Goal: Participate in discussion: Engage in conversation with other users on a specific topic

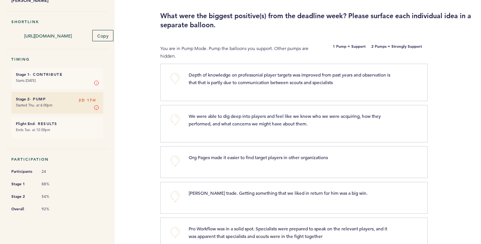
scroll to position [64, 0]
click at [174, 73] on button "+0" at bounding box center [175, 77] width 15 height 15
click at [174, 85] on button "+1" at bounding box center [175, 77] width 15 height 15
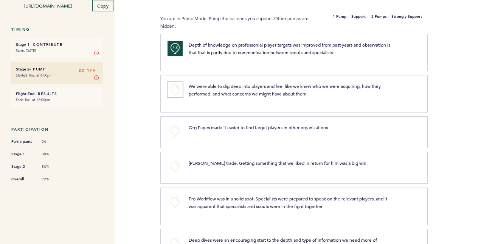
click at [179, 87] on button "+0" at bounding box center [175, 89] width 15 height 15
click at [179, 87] on button "+1" at bounding box center [175, 89] width 15 height 15
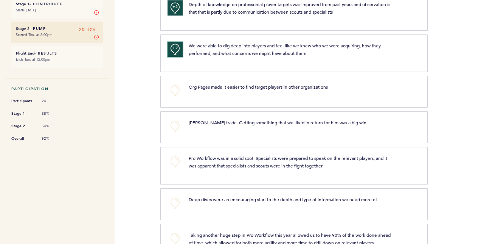
scroll to position [134, 0]
click at [176, 90] on button "+0" at bounding box center [175, 90] width 15 height 15
click at [176, 90] on span "+1" at bounding box center [175, 90] width 5 height 8
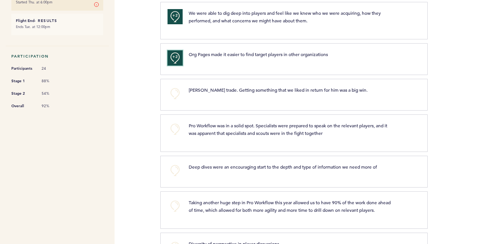
scroll to position [167, 0]
click at [173, 87] on button "+0" at bounding box center [175, 93] width 15 height 15
click at [173, 88] on span "+1" at bounding box center [175, 92] width 5 height 8
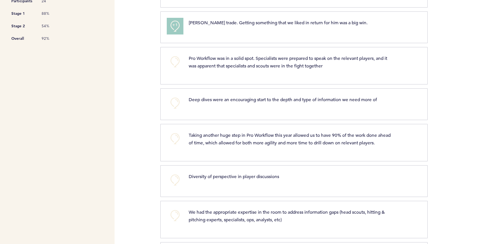
scroll to position [235, 0]
click at [171, 26] on button "+1" at bounding box center [175, 25] width 15 height 15
click at [171, 26] on button "+0" at bounding box center [175, 25] width 15 height 15
click at [171, 26] on button "+1" at bounding box center [175, 25] width 15 height 15
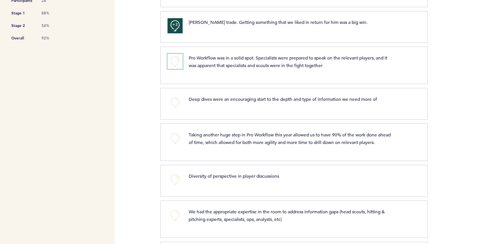
click at [173, 58] on button "+0" at bounding box center [175, 61] width 15 height 15
click at [173, 58] on span "+1" at bounding box center [175, 60] width 5 height 8
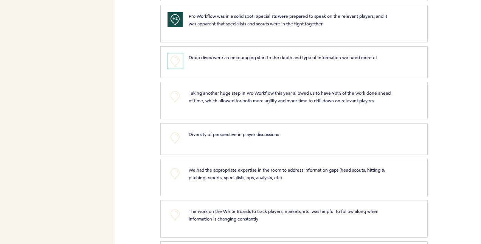
click at [182, 60] on button "+0" at bounding box center [175, 60] width 15 height 15
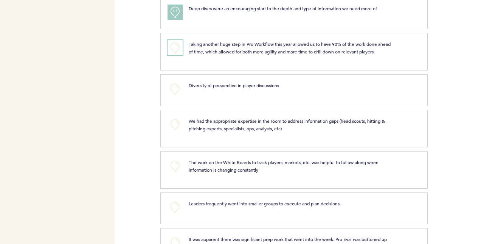
click at [180, 49] on button "+0" at bounding box center [175, 47] width 15 height 15
click at [178, 51] on button "+1" at bounding box center [175, 47] width 15 height 15
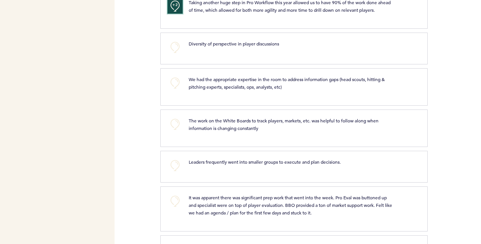
scroll to position [367, 0]
click at [177, 50] on button "+0" at bounding box center [175, 46] width 15 height 15
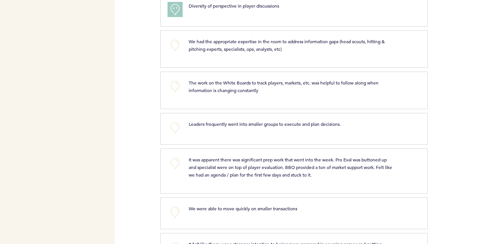
click at [164, 43] on div "+0" at bounding box center [172, 47] width 21 height 21
drag, startPoint x: 164, startPoint y: 43, endPoint x: 179, endPoint y: 45, distance: 14.9
click at [179, 45] on button "+0" at bounding box center [175, 44] width 15 height 15
click at [179, 45] on button "+1" at bounding box center [175, 44] width 15 height 15
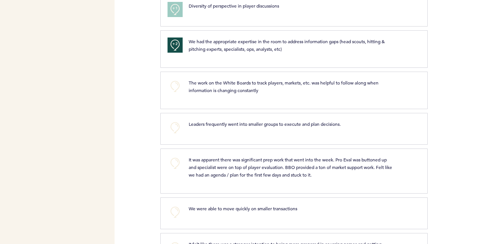
click at [195, 17] on div "+1 Diversity of perspective in player discussions clear submit" at bounding box center [294, 11] width 268 height 32
click at [170, 5] on button "+1" at bounding box center [175, 9] width 15 height 15
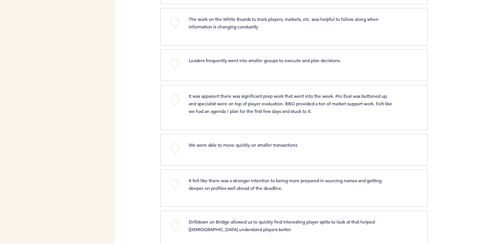
scroll to position [467, 0]
click at [181, 21] on button "+0" at bounding box center [175, 23] width 15 height 15
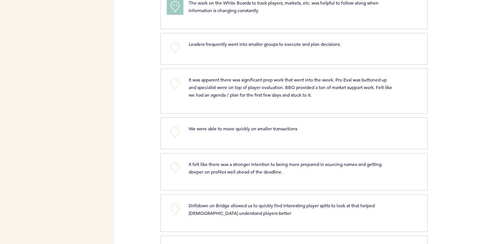
scroll to position [485, 0]
click at [168, 40] on button "+0" at bounding box center [175, 47] width 15 height 15
click at [168, 40] on button "+1" at bounding box center [175, 47] width 15 height 15
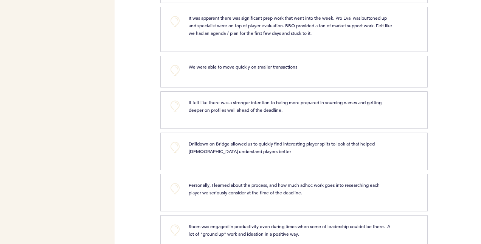
scroll to position [525, 0]
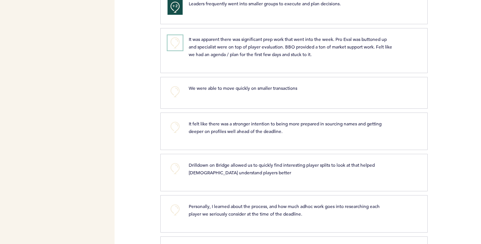
click at [174, 38] on button "+0" at bounding box center [175, 42] width 15 height 15
click at [174, 38] on span "+1" at bounding box center [175, 42] width 5 height 8
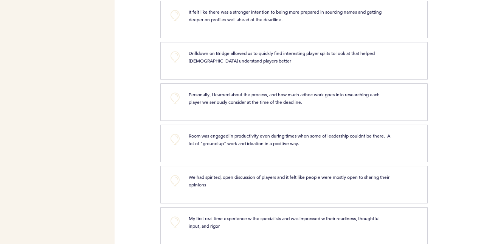
scroll to position [636, 0]
click at [176, 53] on button "+0" at bounding box center [175, 57] width 15 height 15
click at [176, 53] on span "+1" at bounding box center [175, 56] width 5 height 8
click at [180, 15] on button "+0" at bounding box center [175, 15] width 15 height 15
click at [180, 15] on button "+1" at bounding box center [175, 15] width 15 height 15
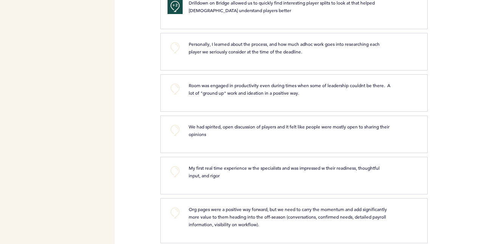
scroll to position [687, 0]
click at [171, 46] on button "+0" at bounding box center [175, 47] width 15 height 15
click at [171, 46] on button "+1" at bounding box center [175, 47] width 15 height 15
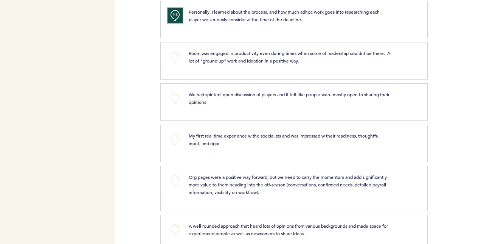
scroll to position [719, 0]
click at [178, 8] on button "+2" at bounding box center [175, 15] width 15 height 15
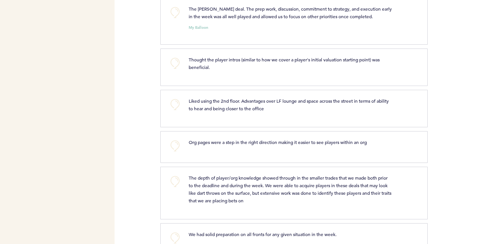
scroll to position [1664, 0]
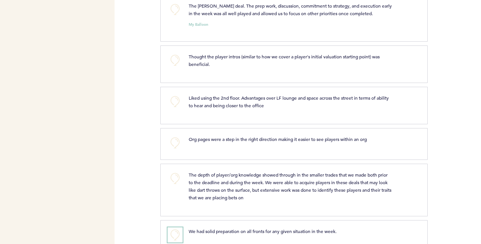
click at [169, 227] on button "+0" at bounding box center [175, 234] width 15 height 15
click at [175, 171] on button "+0" at bounding box center [175, 178] width 15 height 15
click at [175, 171] on button "+1" at bounding box center [175, 178] width 15 height 15
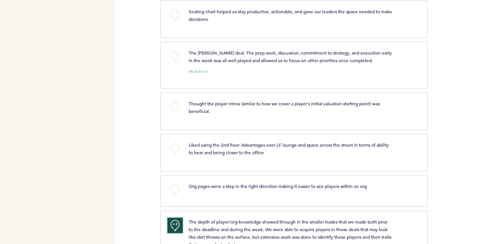
scroll to position [1617, 0]
click at [182, 183] on button "+0" at bounding box center [175, 190] width 15 height 15
click at [182, 183] on button "+1" at bounding box center [175, 190] width 15 height 15
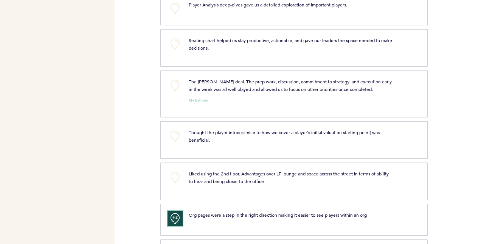
scroll to position [1585, 0]
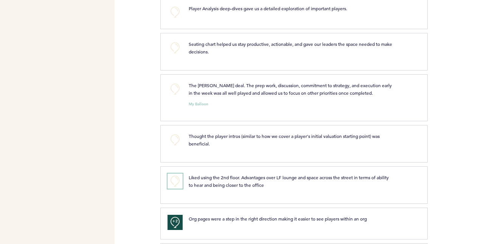
click at [171, 173] on button "+0" at bounding box center [175, 180] width 15 height 15
click at [171, 173] on button "+1" at bounding box center [175, 180] width 15 height 15
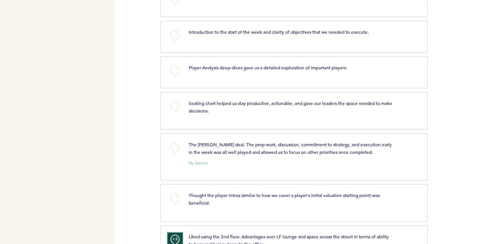
scroll to position [1525, 0]
click at [175, 141] on button "+0" at bounding box center [175, 148] width 15 height 15
click at [175, 141] on button "+1" at bounding box center [175, 148] width 15 height 15
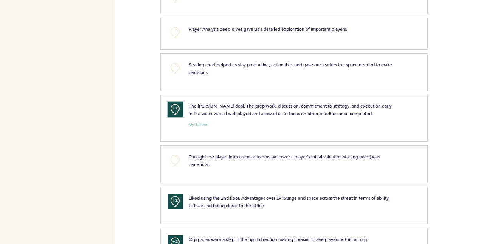
scroll to position [1589, 0]
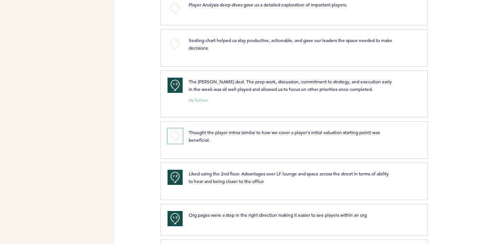
click at [174, 128] on button "+0" at bounding box center [175, 135] width 15 height 15
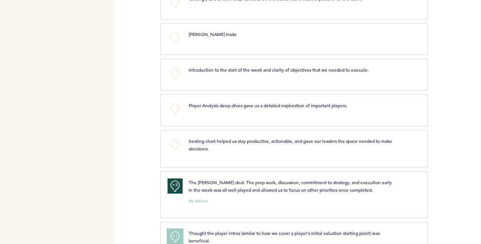
scroll to position [1489, 0]
click at [173, 231] on span "+1" at bounding box center [175, 235] width 5 height 8
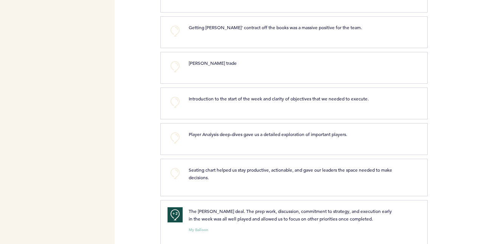
scroll to position [1458, 0]
click at [180, 166] on button "+0" at bounding box center [175, 173] width 15 height 15
click at [180, 166] on button "+1" at bounding box center [175, 173] width 15 height 15
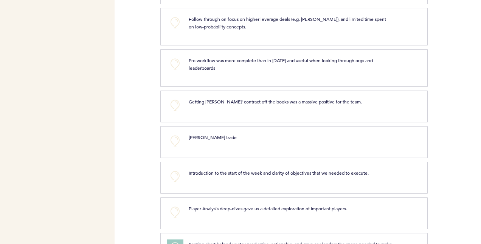
scroll to position [1452, 0]
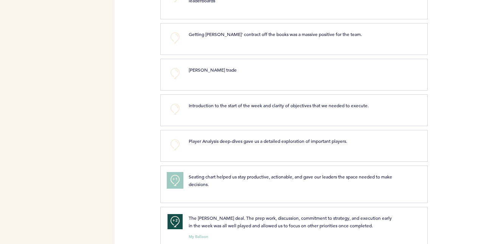
click at [175, 173] on button "+1" at bounding box center [175, 180] width 15 height 15
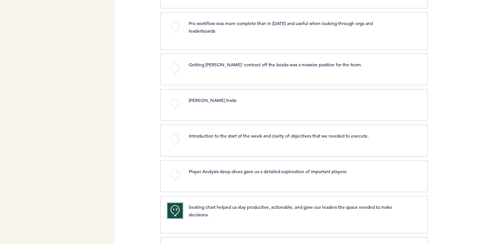
scroll to position [1420, 0]
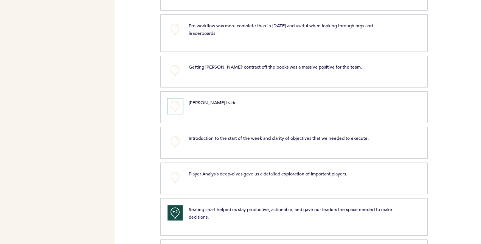
click at [174, 98] on button "+0" at bounding box center [175, 105] width 15 height 15
click at [174, 101] on span "+1" at bounding box center [175, 105] width 5 height 8
click at [175, 134] on button "+0" at bounding box center [175, 141] width 15 height 15
click at [175, 137] on span "+1" at bounding box center [175, 141] width 5 height 8
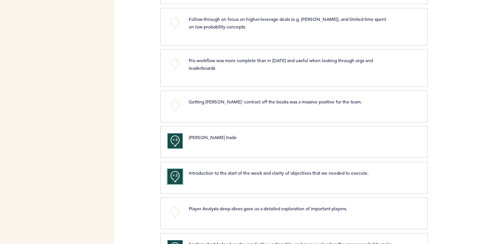
scroll to position [1379, 0]
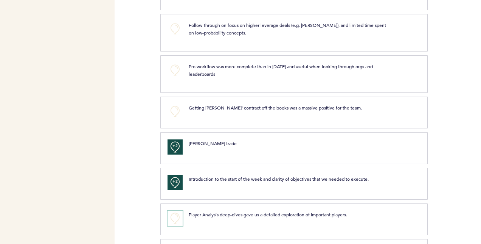
click at [172, 210] on button "+0" at bounding box center [175, 217] width 15 height 15
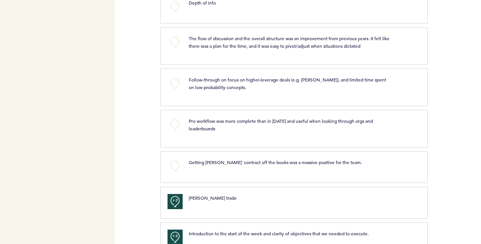
scroll to position [1324, 0]
click at [178, 159] on button "+0" at bounding box center [175, 166] width 15 height 15
click at [178, 159] on button "+1" at bounding box center [175, 166] width 15 height 15
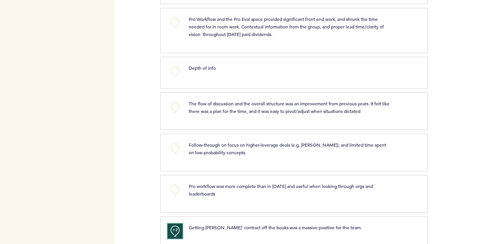
scroll to position [1258, 0]
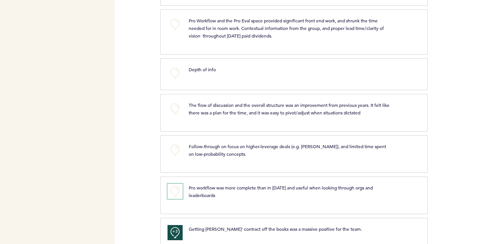
click at [178, 184] on button "+0" at bounding box center [175, 191] width 15 height 15
click at [178, 184] on button "+1" at bounding box center [175, 191] width 15 height 15
click at [173, 142] on button "+0" at bounding box center [175, 149] width 15 height 15
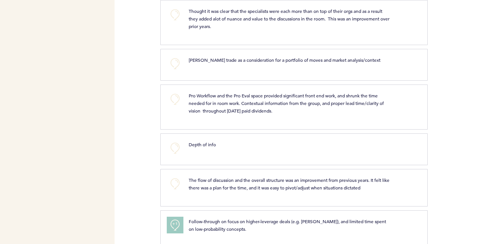
scroll to position [1182, 0]
click at [181, 141] on button "+0" at bounding box center [175, 148] width 15 height 15
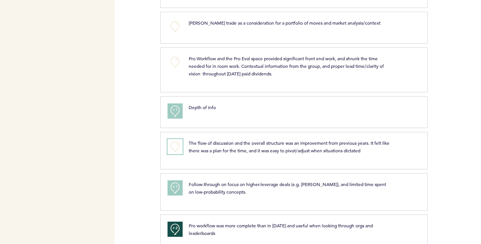
click at [170, 139] on button "+0" at bounding box center [175, 146] width 15 height 15
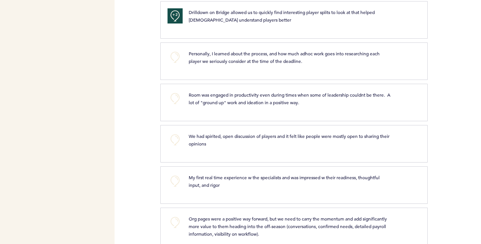
scroll to position [678, 0]
click at [168, 92] on button "+0" at bounding box center [175, 97] width 15 height 15
click at [168, 92] on button "+1" at bounding box center [175, 97] width 15 height 15
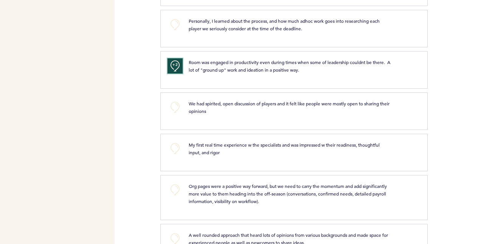
scroll to position [735, 0]
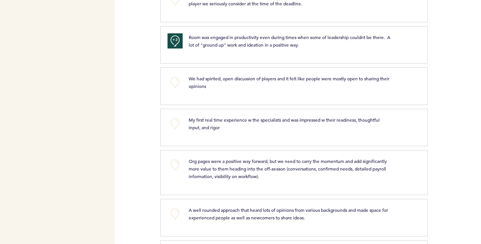
click at [184, 40] on div "Room was engaged in productivity even during times when some of leadership coul…" at bounding box center [290, 40] width 215 height 15
click at [179, 41] on button "+2" at bounding box center [175, 40] width 15 height 15
click at [179, 41] on button "+0" at bounding box center [175, 40] width 15 height 15
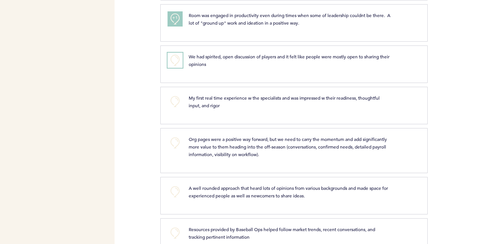
click at [179, 55] on button "+0" at bounding box center [175, 60] width 15 height 15
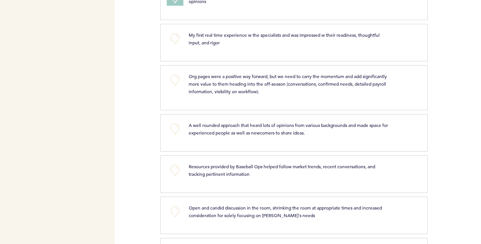
scroll to position [818, 0]
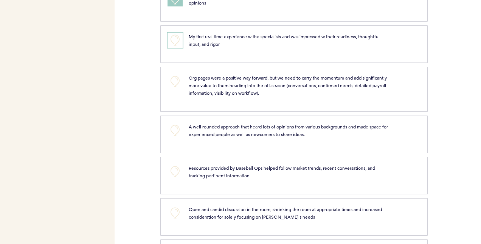
click at [176, 34] on button "+0" at bounding box center [175, 40] width 15 height 15
click at [176, 35] on span "+1" at bounding box center [175, 39] width 5 height 8
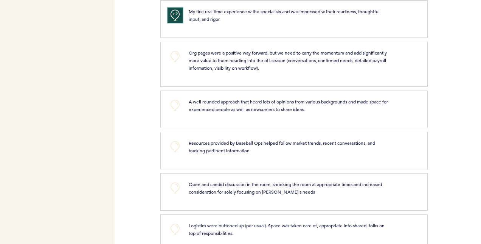
scroll to position [844, 0]
click at [179, 52] on button "+0" at bounding box center [175, 55] width 15 height 15
click at [179, 52] on button "+1" at bounding box center [175, 55] width 15 height 15
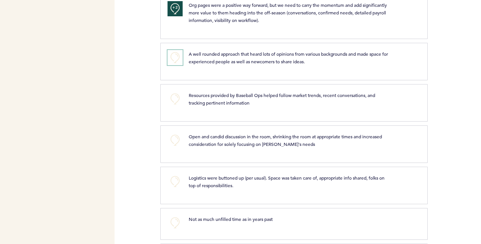
click at [173, 53] on button "+0" at bounding box center [175, 57] width 15 height 15
click at [173, 53] on span "+1" at bounding box center [175, 57] width 5 height 8
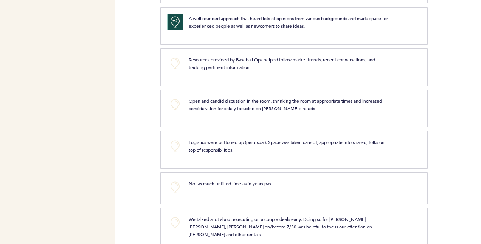
scroll to position [926, 0]
click at [176, 56] on button "+0" at bounding box center [175, 63] width 15 height 15
click at [176, 58] on span "+1" at bounding box center [175, 62] width 5 height 8
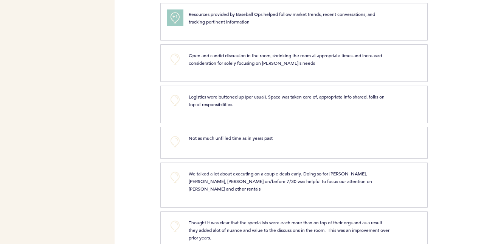
scroll to position [979, 0]
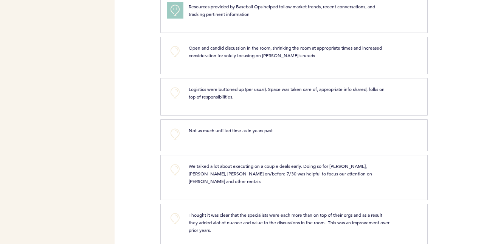
click at [176, 8] on button "+1" at bounding box center [175, 10] width 15 height 15
click at [177, 48] on button "+0" at bounding box center [175, 51] width 15 height 15
click at [177, 48] on button "+1" at bounding box center [175, 51] width 15 height 15
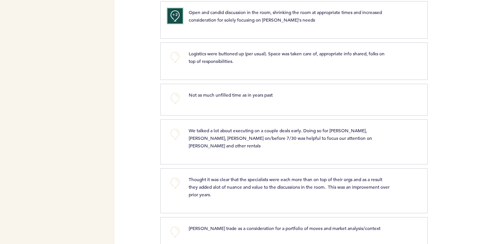
scroll to position [1016, 0]
click at [176, 49] on button "+0" at bounding box center [175, 56] width 15 height 15
click at [176, 51] on span "+1" at bounding box center [175, 55] width 5 height 8
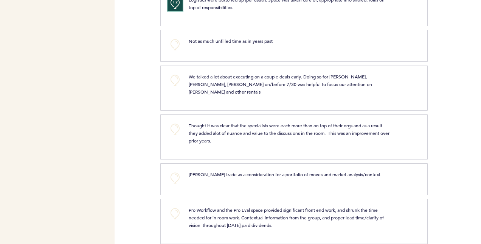
scroll to position [1078, 0]
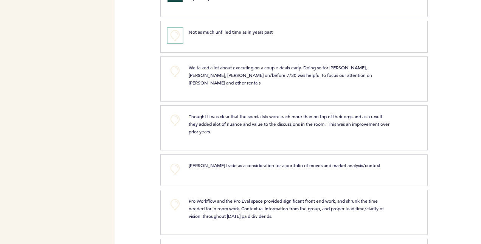
click at [173, 28] on button "+0" at bounding box center [175, 35] width 15 height 15
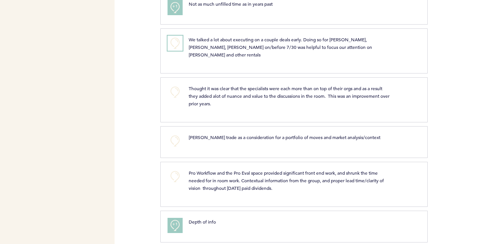
click at [174, 36] on button "+0" at bounding box center [175, 43] width 15 height 15
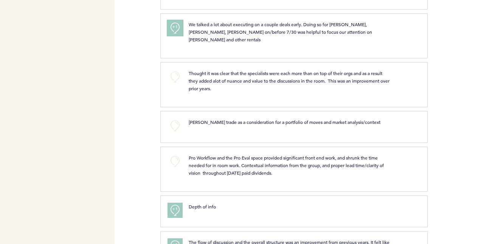
scroll to position [1142, 0]
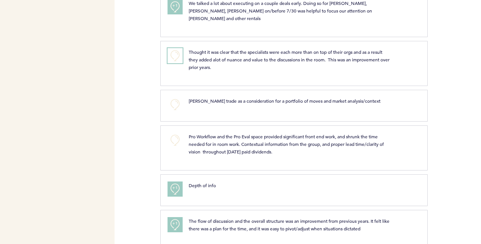
click at [173, 48] on button "+0" at bounding box center [175, 55] width 15 height 15
click at [173, 51] on span "+1" at bounding box center [175, 55] width 5 height 8
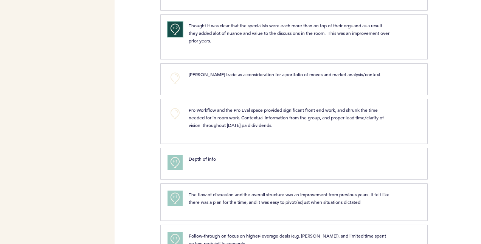
scroll to position [1168, 0]
click at [179, 70] on button "+0" at bounding box center [175, 77] width 15 height 15
click at [179, 70] on button "+1" at bounding box center [175, 77] width 15 height 15
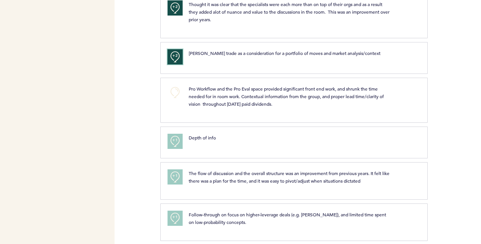
scroll to position [1190, 0]
click at [173, 85] on button "+0" at bounding box center [175, 92] width 15 height 15
click at [173, 87] on span "+1" at bounding box center [175, 91] width 5 height 8
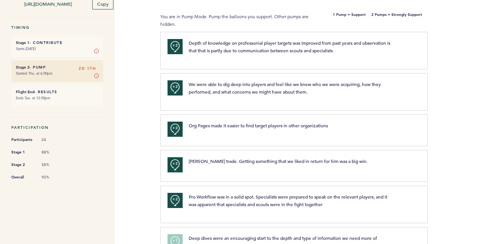
scroll to position [0, 0]
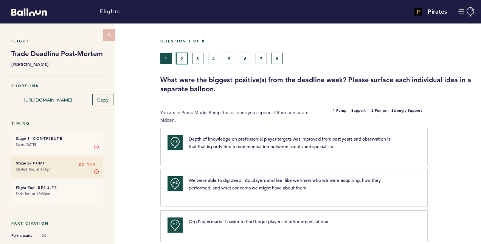
click at [180, 58] on button "2" at bounding box center [181, 58] width 11 height 11
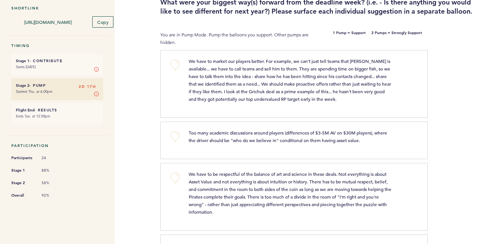
scroll to position [79, 0]
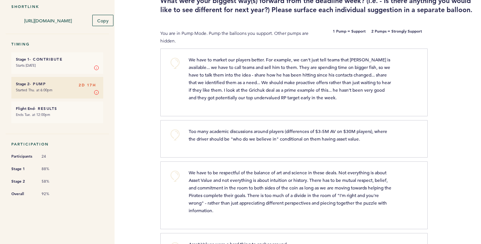
click at [273, 196] on span "We have to be respectful of the balance of art and science in these deals. Not …" at bounding box center [291, 191] width 204 height 44
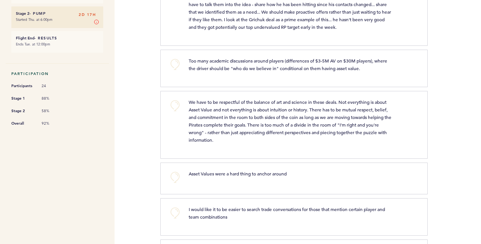
scroll to position [103, 0]
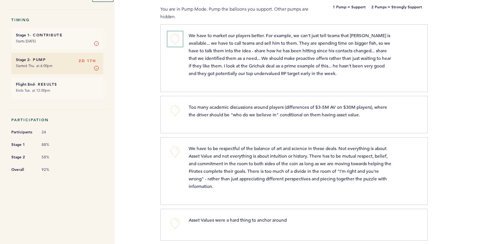
click at [181, 47] on button "+0" at bounding box center [175, 38] width 15 height 15
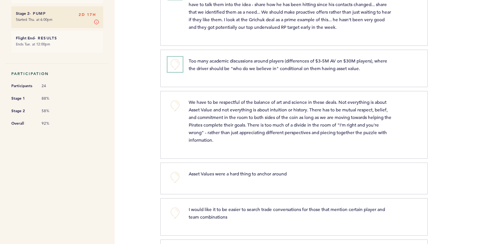
click at [175, 66] on button "+0" at bounding box center [175, 64] width 15 height 15
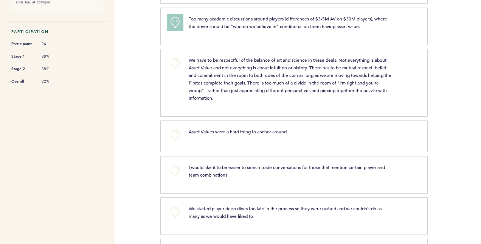
scroll to position [208, 0]
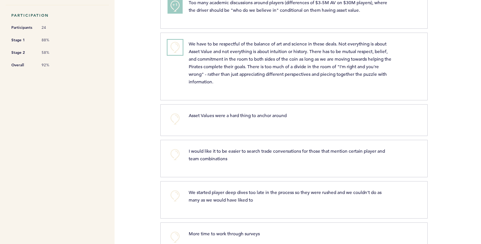
click at [175, 55] on button "+0" at bounding box center [175, 47] width 15 height 15
click at [175, 55] on button "+1" at bounding box center [175, 47] width 15 height 15
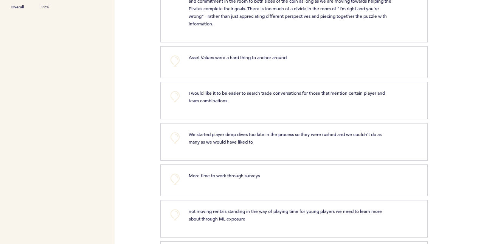
scroll to position [233, 0]
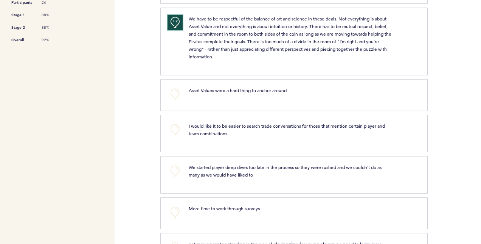
click at [174, 25] on span "+2" at bounding box center [175, 21] width 5 height 8
click at [174, 26] on button "+0" at bounding box center [175, 22] width 15 height 15
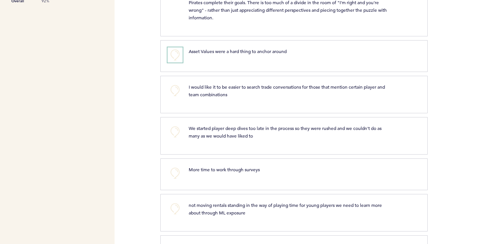
click at [177, 62] on button "+0" at bounding box center [175, 54] width 15 height 15
click at [177, 62] on button "+1" at bounding box center [175, 54] width 15 height 15
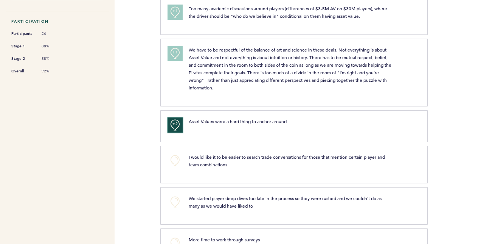
scroll to position [280, 0]
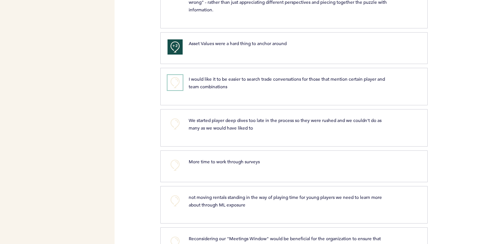
click at [174, 87] on button "+0" at bounding box center [175, 82] width 15 height 15
click at [174, 85] on span "+1" at bounding box center [175, 82] width 5 height 8
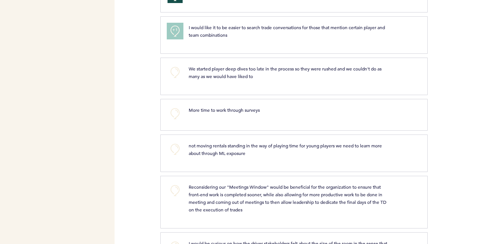
scroll to position [331, 0]
click at [179, 44] on div "+1" at bounding box center [172, 33] width 21 height 21
click at [178, 38] on button "+1" at bounding box center [175, 30] width 15 height 15
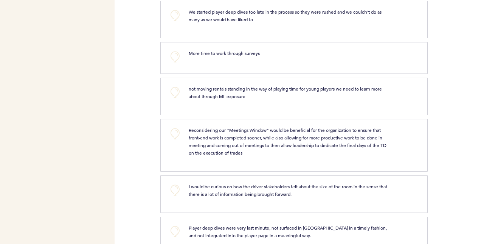
scroll to position [388, 0]
click at [169, 22] on button "+0" at bounding box center [175, 15] width 15 height 15
click at [169, 22] on button "+1" at bounding box center [175, 15] width 15 height 15
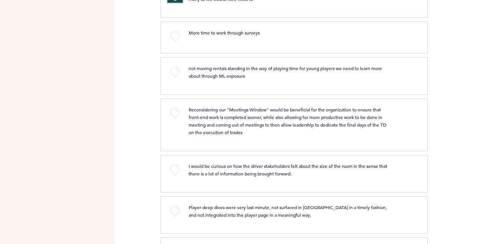
scroll to position [409, 0]
click at [170, 44] on button "+0" at bounding box center [175, 35] width 15 height 15
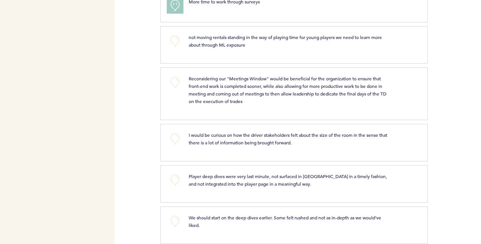
scroll to position [440, 0]
click at [173, 47] on button "+0" at bounding box center [175, 40] width 15 height 15
click at [0, 0] on span "+0" at bounding box center [0, 0] width 0 height 0
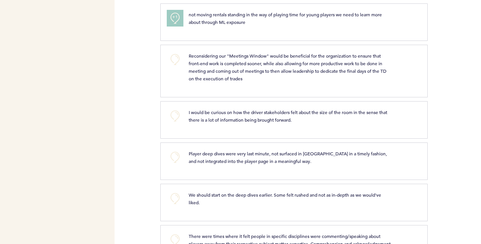
scroll to position [462, 0]
click at [180, 26] on button "+1" at bounding box center [175, 18] width 15 height 15
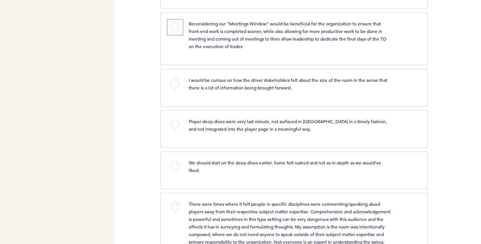
click at [175, 35] on button "+0" at bounding box center [175, 27] width 15 height 15
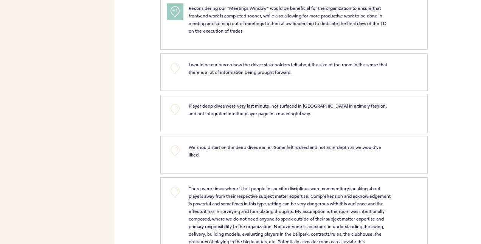
scroll to position [509, 0]
click at [174, 30] on div "+1" at bounding box center [172, 23] width 21 height 36
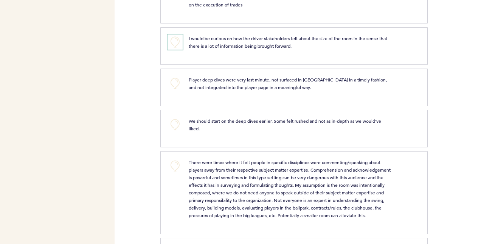
click at [173, 50] on button "+0" at bounding box center [175, 41] width 15 height 15
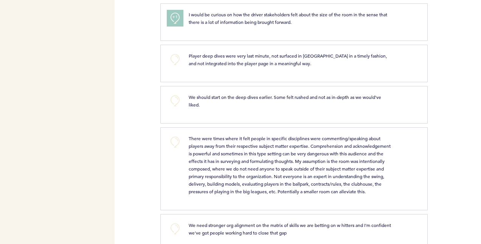
scroll to position [580, 0]
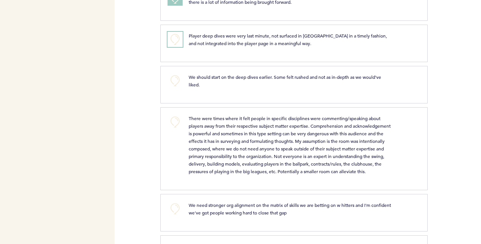
click at [180, 47] on button "+0" at bounding box center [175, 39] width 15 height 15
click at [180, 47] on button "+1" at bounding box center [175, 39] width 15 height 15
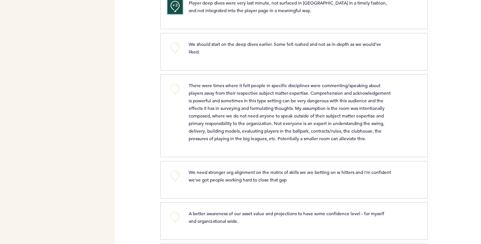
scroll to position [613, 0]
click at [182, 54] on button "+0" at bounding box center [175, 47] width 15 height 15
click at [182, 54] on button "+1" at bounding box center [175, 47] width 15 height 15
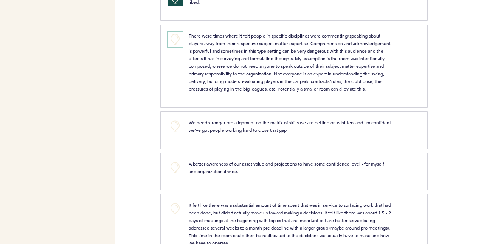
click at [171, 41] on button "+0" at bounding box center [175, 39] width 15 height 15
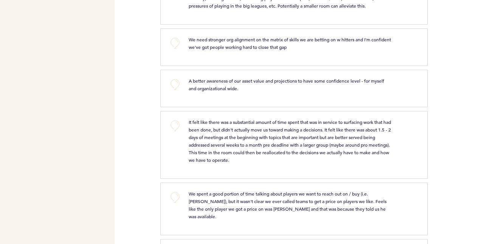
scroll to position [747, 0]
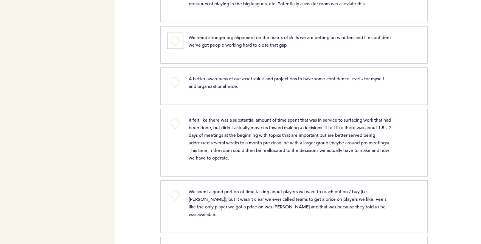
click at [178, 47] on button "+0" at bounding box center [175, 40] width 15 height 15
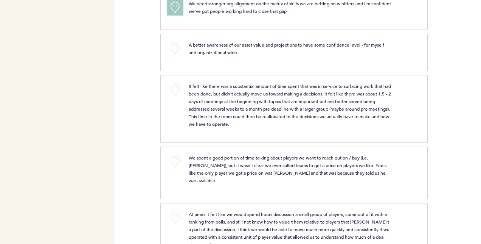
scroll to position [781, 0]
click at [180, 56] on button "+0" at bounding box center [175, 47] width 15 height 15
click at [180, 56] on button "+1" at bounding box center [175, 47] width 15 height 15
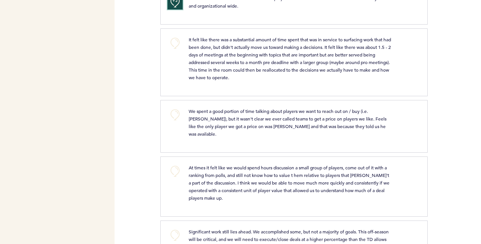
scroll to position [845, 0]
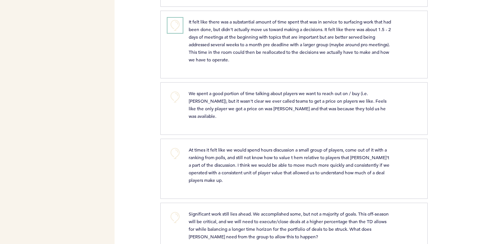
click at [179, 33] on button "+0" at bounding box center [175, 25] width 15 height 15
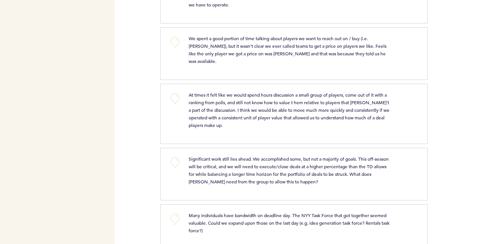
scroll to position [901, 0]
click at [176, 49] on button "+0" at bounding box center [175, 41] width 15 height 15
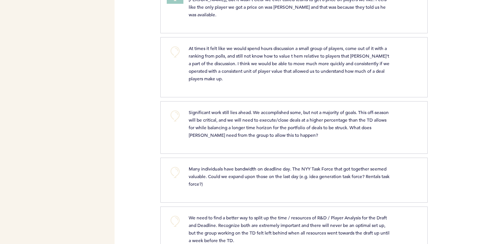
scroll to position [949, 0]
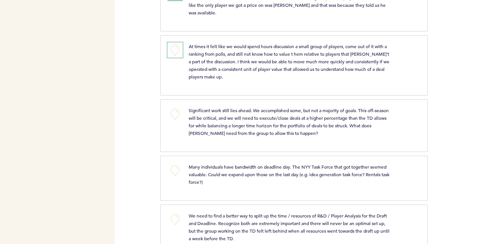
click at [180, 57] on button "+0" at bounding box center [175, 49] width 15 height 15
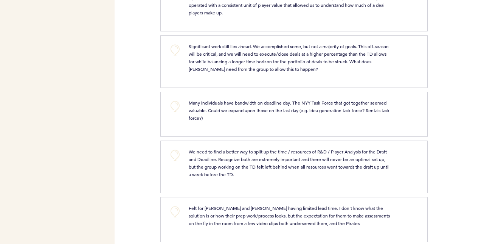
scroll to position [1015, 0]
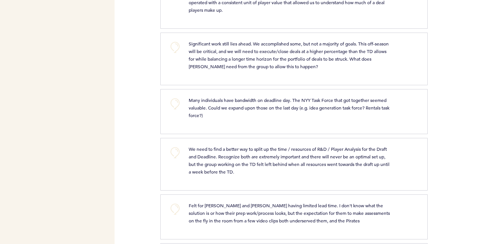
click at [186, 60] on div "Significant work still lies ahead. We accomplished some, but not a majority of …" at bounding box center [290, 55] width 215 height 30
click at [170, 50] on button "+0" at bounding box center [175, 47] width 15 height 15
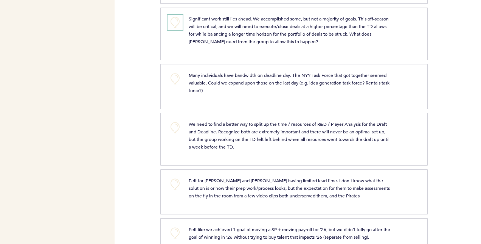
scroll to position [1041, 0]
click at [180, 26] on button "+0" at bounding box center [175, 21] width 15 height 15
click at [180, 26] on button "+2" at bounding box center [175, 21] width 15 height 15
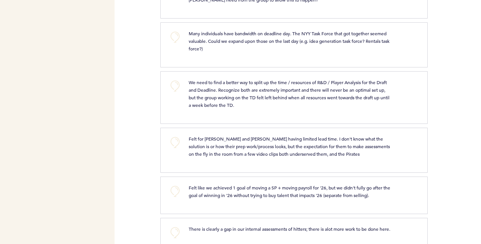
scroll to position [1082, 0]
click at [175, 41] on button "+0" at bounding box center [175, 36] width 15 height 15
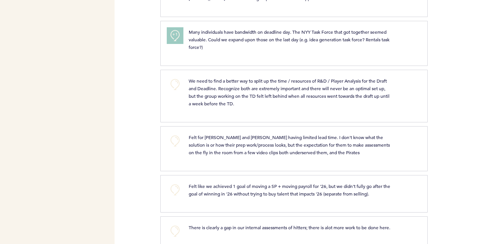
scroll to position [1112, 0]
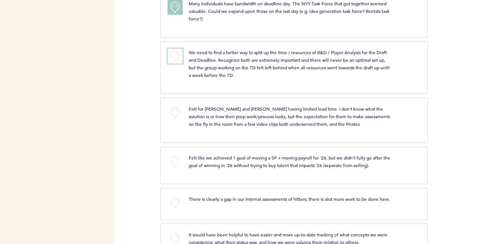
click at [179, 60] on button "+0" at bounding box center [175, 55] width 15 height 15
click at [179, 60] on button "+1" at bounding box center [175, 55] width 15 height 15
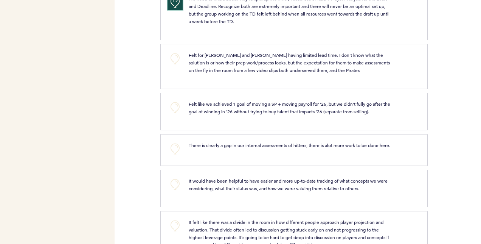
scroll to position [1171, 0]
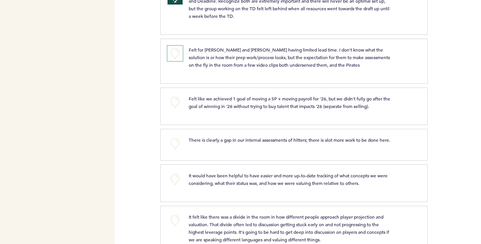
click at [174, 61] on button "+0" at bounding box center [175, 53] width 15 height 15
click at [178, 56] on button "+1" at bounding box center [175, 53] width 15 height 15
click at [175, 59] on button "+1" at bounding box center [175, 53] width 15 height 15
click at [177, 56] on button "+0" at bounding box center [175, 53] width 15 height 15
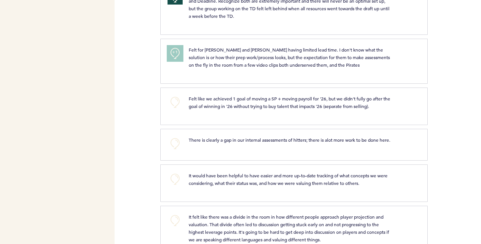
click at [177, 56] on span "+1" at bounding box center [175, 52] width 5 height 8
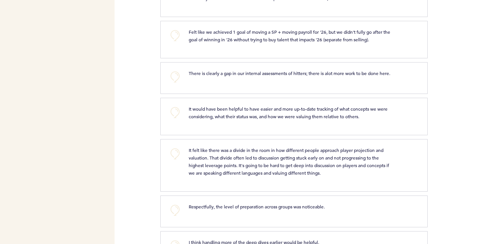
scroll to position [1204, 0]
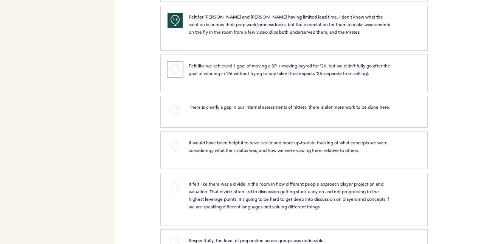
click at [171, 69] on button "+0" at bounding box center [175, 69] width 15 height 15
click at [171, 69] on button "+1" at bounding box center [175, 69] width 15 height 15
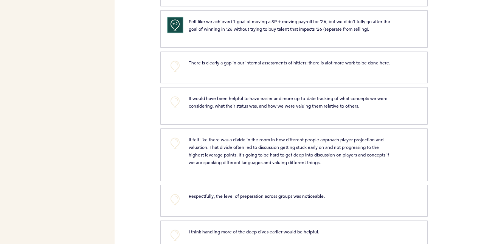
scroll to position [1248, 0]
click at [172, 69] on button "+0" at bounding box center [175, 65] width 15 height 15
click at [173, 68] on span "+1" at bounding box center [175, 65] width 5 height 8
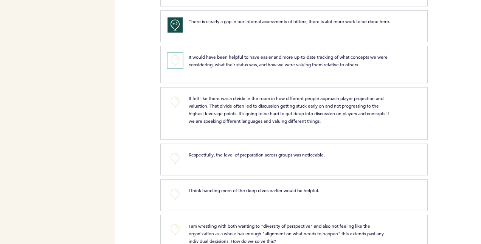
click at [181, 68] on button "+0" at bounding box center [175, 60] width 15 height 15
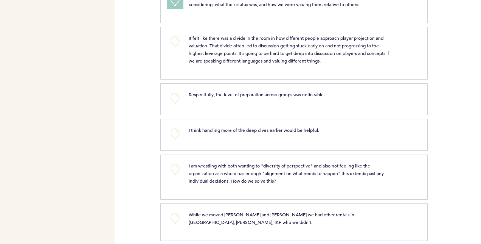
scroll to position [1350, 0]
click at [180, 49] on button "+0" at bounding box center [175, 41] width 15 height 15
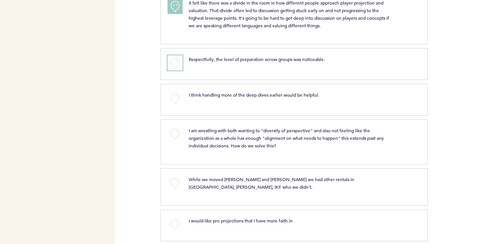
click at [180, 70] on button "+0" at bounding box center [175, 62] width 15 height 15
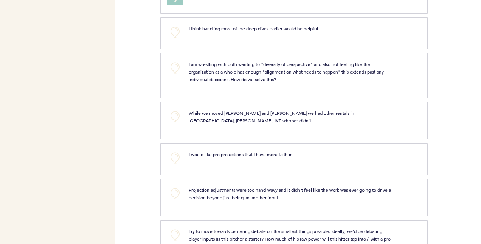
scroll to position [1451, 0]
click at [169, 47] on div "+0 I think handling more of the deep dives earlier would be helpful. clear subm…" at bounding box center [294, 33] width 268 height 32
drag, startPoint x: 169, startPoint y: 47, endPoint x: 178, endPoint y: 37, distance: 14.0
click at [178, 37] on button "+0" at bounding box center [175, 31] width 15 height 15
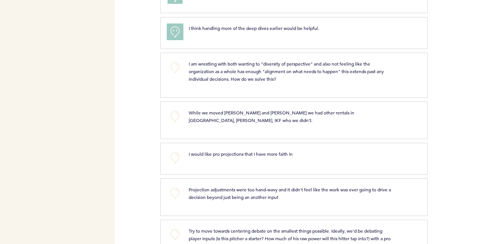
click at [178, 37] on button "+1" at bounding box center [175, 31] width 15 height 15
click at [260, 53] on section "+2 I think handling more of the deep dives earlier would be helpful. clear subm…" at bounding box center [320, 35] width 321 height 36
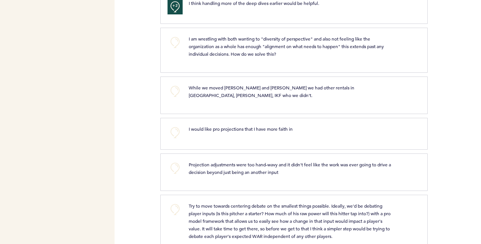
scroll to position [1476, 0]
click at [173, 50] on button "+0" at bounding box center [175, 41] width 15 height 15
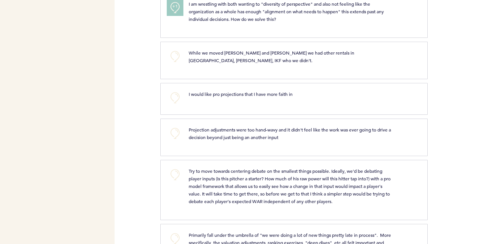
scroll to position [1511, 0]
click at [178, 62] on button "+0" at bounding box center [175, 55] width 15 height 15
click at [178, 62] on button "+1" at bounding box center [175, 55] width 15 height 15
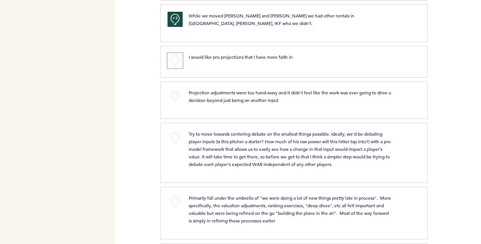
click at [173, 59] on button "+0" at bounding box center [175, 60] width 15 height 15
click at [173, 59] on span "+1" at bounding box center [175, 60] width 5 height 8
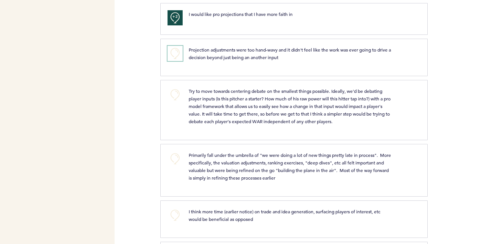
click at [179, 55] on button "+0" at bounding box center [175, 53] width 15 height 15
click at [179, 55] on button "+1" at bounding box center [175, 53] width 15 height 15
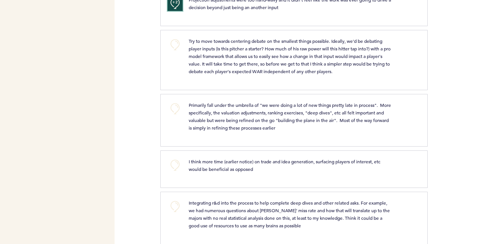
scroll to position [1641, 0]
click at [172, 43] on button "+0" at bounding box center [175, 44] width 15 height 15
click at [172, 43] on button "+1" at bounding box center [175, 44] width 15 height 15
click at [175, 42] on span "+1" at bounding box center [175, 43] width 5 height 8
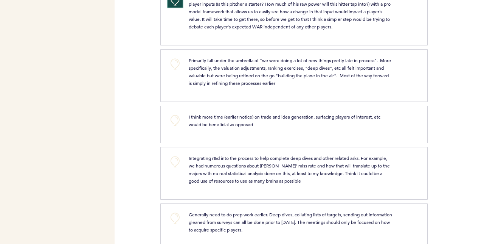
scroll to position [1686, 0]
click at [183, 61] on div "Primarily fall under the umbrella of "we were doing a lot of new things pretty …" at bounding box center [290, 71] width 215 height 30
click at [175, 63] on button "+0" at bounding box center [175, 63] width 15 height 15
click at [175, 63] on span "+1" at bounding box center [175, 63] width 5 height 8
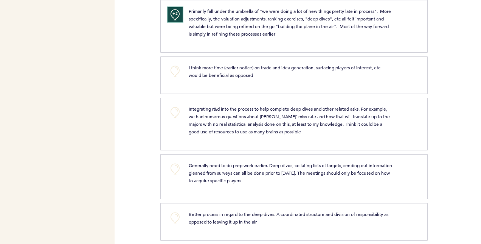
scroll to position [1750, 0]
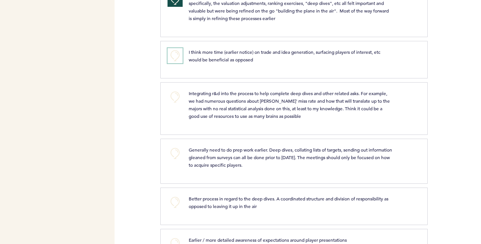
click at [179, 53] on button "+0" at bounding box center [175, 55] width 15 height 15
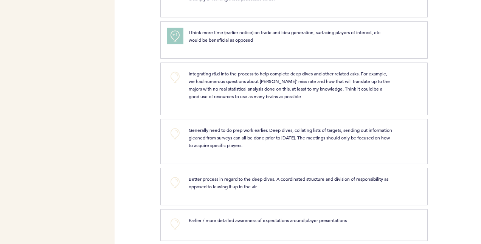
scroll to position [1793, 0]
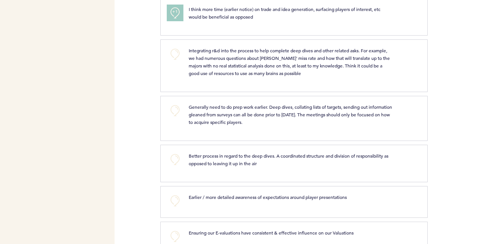
click at [177, 14] on span "+1" at bounding box center [175, 12] width 5 height 8
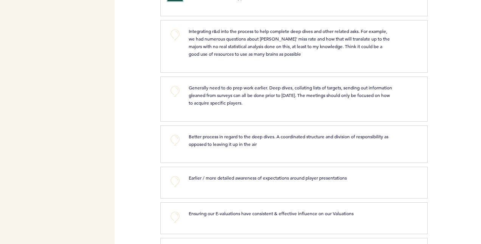
scroll to position [1813, 0]
click at [174, 40] on button "+0" at bounding box center [175, 34] width 15 height 15
click at [174, 40] on button "+1" at bounding box center [175, 34] width 15 height 15
click at [177, 34] on span "+1" at bounding box center [175, 34] width 5 height 8
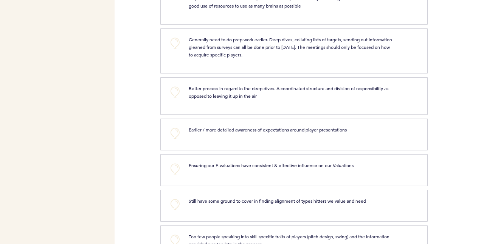
scroll to position [1861, 0]
click at [172, 39] on button "+0" at bounding box center [175, 42] width 15 height 15
click at [172, 39] on button "+1" at bounding box center [175, 42] width 15 height 15
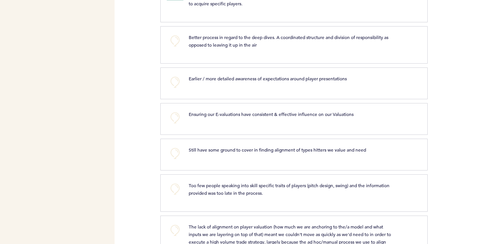
scroll to position [1897, 0]
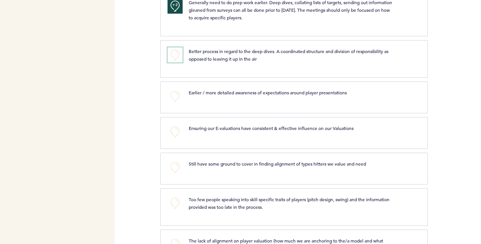
click at [176, 56] on button "+0" at bounding box center [175, 54] width 15 height 15
click at [176, 56] on span "+1" at bounding box center [175, 54] width 5 height 8
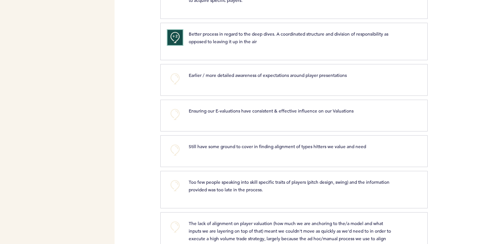
scroll to position [1915, 0]
click at [172, 82] on button "+0" at bounding box center [175, 77] width 15 height 15
click at [172, 82] on button "+1" at bounding box center [175, 77] width 15 height 15
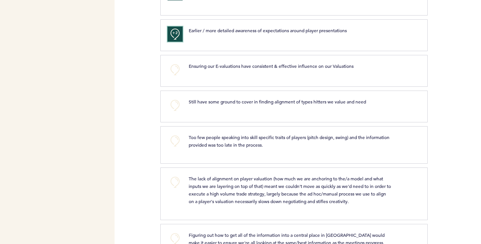
scroll to position [1960, 0]
click at [172, 66] on button "+0" at bounding box center [175, 69] width 15 height 15
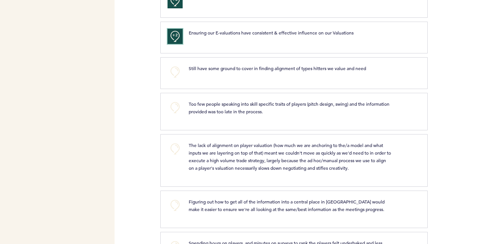
scroll to position [1993, 0]
click at [176, 68] on button "+0" at bounding box center [175, 71] width 15 height 15
click at [176, 68] on span "+1" at bounding box center [175, 71] width 5 height 8
click at [171, 69] on button "+1" at bounding box center [175, 71] width 15 height 15
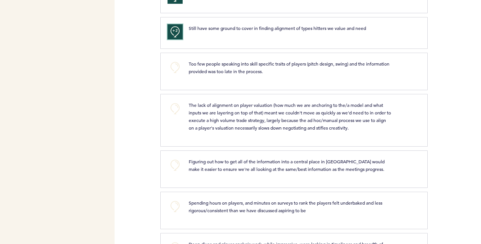
scroll to position [2033, 0]
click at [172, 63] on button "+0" at bounding box center [175, 66] width 15 height 15
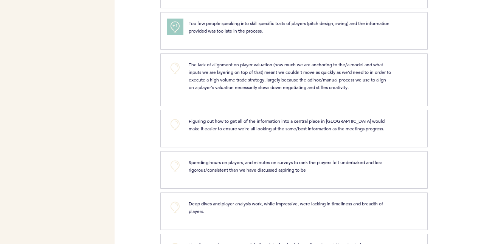
scroll to position [2077, 0]
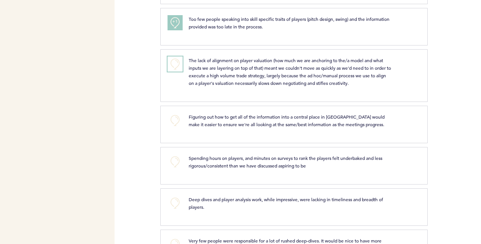
click at [179, 64] on button "+0" at bounding box center [175, 63] width 15 height 15
click at [179, 64] on button "+1" at bounding box center [175, 63] width 15 height 15
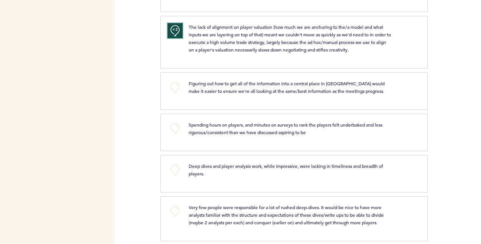
scroll to position [2140, 0]
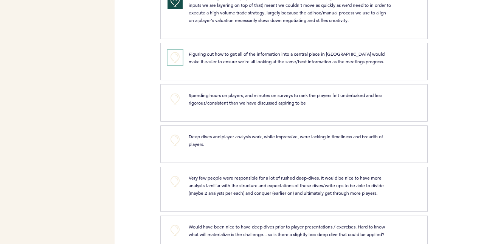
click at [179, 58] on button "+0" at bounding box center [175, 57] width 15 height 15
click at [179, 58] on button "+1" at bounding box center [175, 57] width 15 height 15
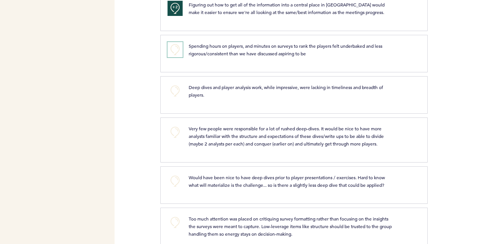
click at [173, 51] on button "+0" at bounding box center [175, 49] width 15 height 15
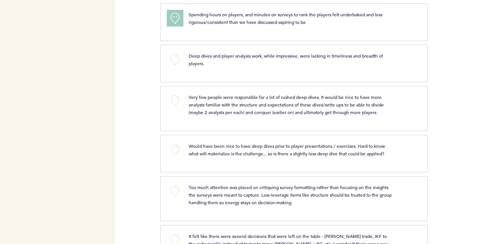
scroll to position [2220, 0]
click at [168, 58] on button "+0" at bounding box center [175, 59] width 15 height 15
click at [168, 58] on button "+1" at bounding box center [175, 59] width 15 height 15
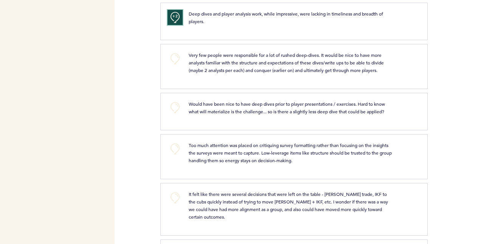
scroll to position [2263, 0]
click at [174, 64] on div "+0" at bounding box center [172, 65] width 21 height 28
click at [174, 62] on button "+0" at bounding box center [175, 58] width 15 height 15
click at [174, 62] on button "+1" at bounding box center [175, 58] width 15 height 15
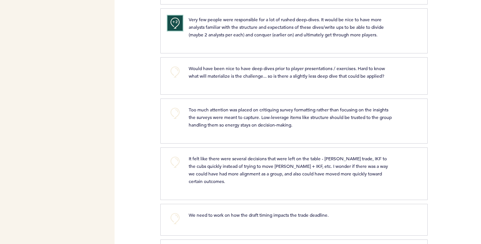
scroll to position [2299, 0]
click at [178, 64] on button "+0" at bounding box center [175, 71] width 15 height 15
click at [178, 64] on button "+1" at bounding box center [175, 71] width 15 height 15
click at [176, 69] on span "+1" at bounding box center [175, 70] width 5 height 8
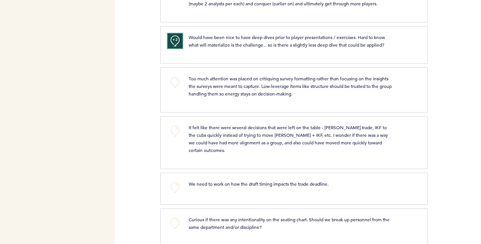
scroll to position [2330, 0]
click at [178, 81] on button "+0" at bounding box center [175, 81] width 15 height 15
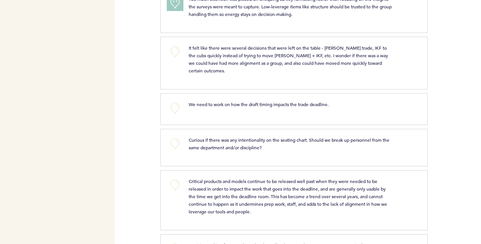
scroll to position [2409, 0]
click at [174, 52] on button "+0" at bounding box center [175, 51] width 15 height 15
click at [174, 52] on button "+1" at bounding box center [175, 51] width 15 height 15
click at [177, 54] on button "+1" at bounding box center [175, 51] width 15 height 15
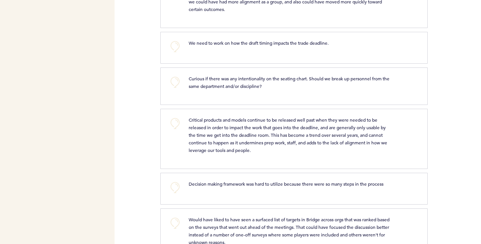
scroll to position [2471, 0]
click at [175, 39] on button "+0" at bounding box center [175, 46] width 15 height 15
click at [175, 41] on span "+1" at bounding box center [175, 45] width 5 height 8
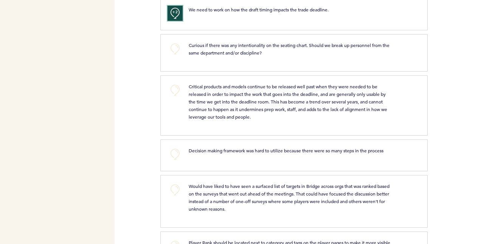
scroll to position [2504, 0]
click at [170, 41] on button "+0" at bounding box center [175, 48] width 15 height 15
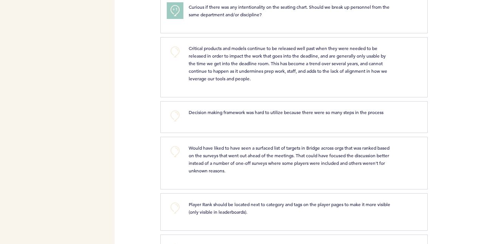
scroll to position [2541, 0]
click at [176, 45] on button "+0" at bounding box center [175, 52] width 15 height 15
click at [176, 47] on span "+1" at bounding box center [175, 51] width 5 height 8
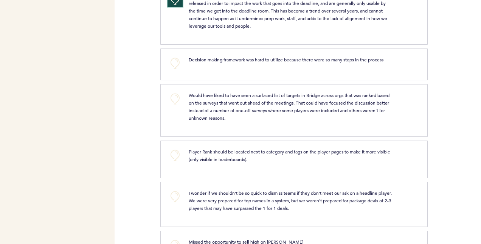
scroll to position [2613, 0]
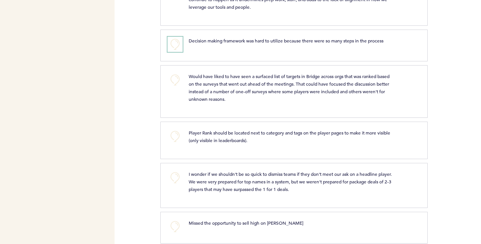
click at [168, 37] on button "+0" at bounding box center [175, 44] width 15 height 15
click at [168, 37] on button "+1" at bounding box center [175, 44] width 15 height 15
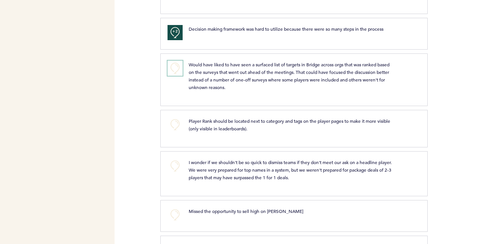
click at [180, 61] on button "+0" at bounding box center [175, 68] width 15 height 15
click at [180, 61] on button "+1" at bounding box center [175, 68] width 15 height 15
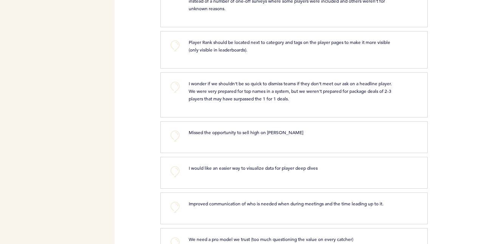
scroll to position [2684, 0]
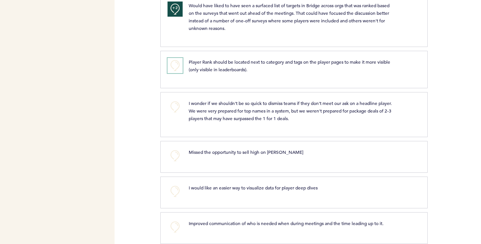
click at [173, 58] on button "+0" at bounding box center [175, 65] width 15 height 15
click at [173, 61] on span "+1" at bounding box center [175, 65] width 5 height 8
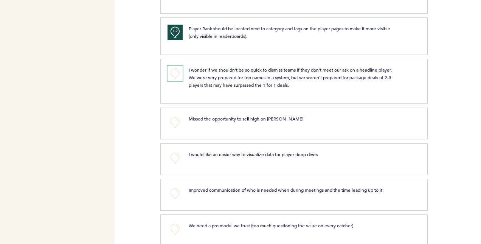
click at [177, 66] on button "+0" at bounding box center [175, 73] width 15 height 15
click at [177, 68] on span "+1" at bounding box center [175, 72] width 5 height 8
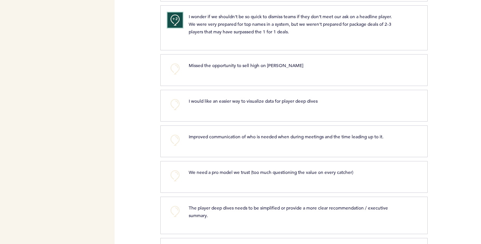
scroll to position [2771, 0]
click at [179, 61] on button "+0" at bounding box center [175, 68] width 15 height 15
click at [179, 61] on button "+1" at bounding box center [175, 68] width 15 height 15
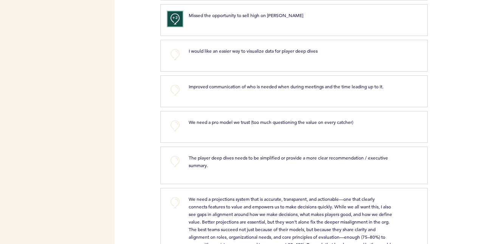
scroll to position [2821, 0]
click at [175, 46] on button "+0" at bounding box center [175, 53] width 15 height 15
click at [175, 49] on span "+1" at bounding box center [175, 53] width 5 height 8
click at [178, 46] on button "+0" at bounding box center [175, 53] width 15 height 15
click at [178, 46] on button "+1" at bounding box center [175, 53] width 15 height 15
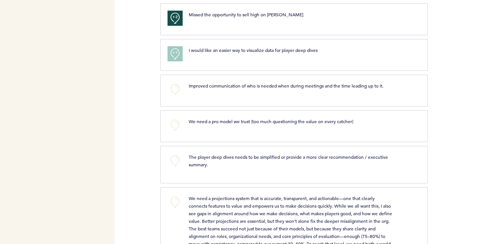
click at [179, 50] on div "+1 I would like an easier way to visualize data for player deep dives clear sub…" at bounding box center [294, 55] width 268 height 32
click at [177, 46] on button "+1" at bounding box center [175, 53] width 15 height 15
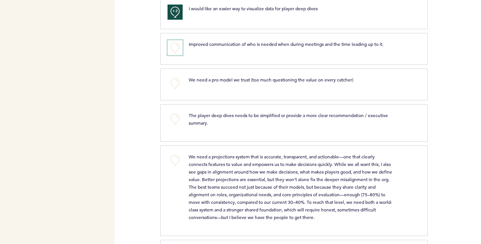
click at [180, 40] on button "+0" at bounding box center [175, 47] width 15 height 15
click at [180, 40] on button "+1" at bounding box center [175, 47] width 15 height 15
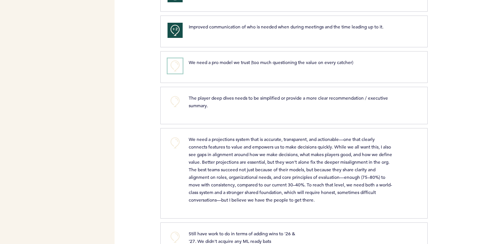
click at [177, 58] on button "+0" at bounding box center [175, 65] width 15 height 15
click at [177, 58] on button "+1" at bounding box center [175, 65] width 15 height 15
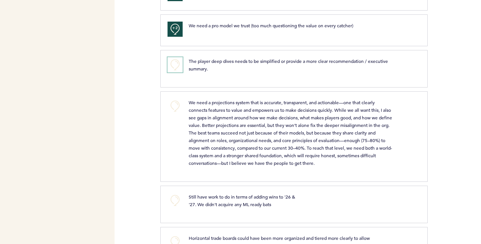
click at [171, 57] on button "+0" at bounding box center [175, 64] width 15 height 15
click at [171, 57] on button "+1" at bounding box center [175, 64] width 15 height 15
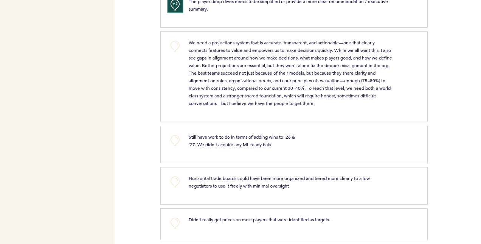
scroll to position [2959, 0]
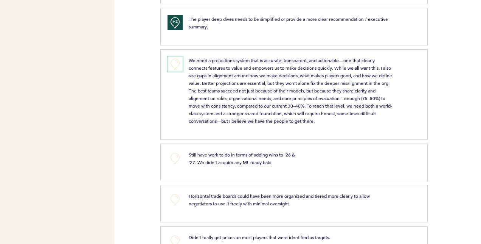
click at [172, 56] on button "+0" at bounding box center [175, 63] width 15 height 15
click at [172, 56] on button "+1" at bounding box center [175, 63] width 15 height 15
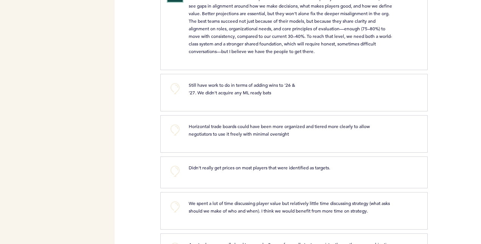
scroll to position [3031, 0]
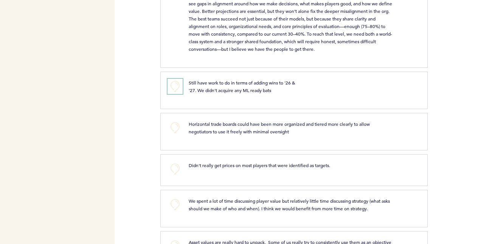
click at [176, 79] on button "+0" at bounding box center [175, 86] width 15 height 15
click at [176, 79] on button "+1" at bounding box center [175, 86] width 15 height 15
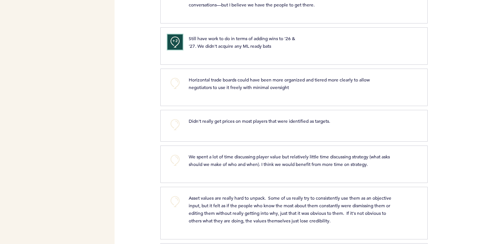
scroll to position [3076, 0]
click at [173, 76] on div "+0" at bounding box center [172, 85] width 21 height 21
click at [173, 75] on button "+0" at bounding box center [175, 82] width 15 height 15
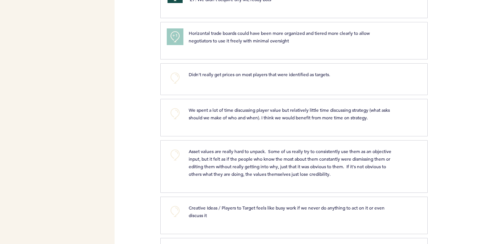
scroll to position [3122, 0]
click at [180, 70] on button "+0" at bounding box center [175, 77] width 15 height 15
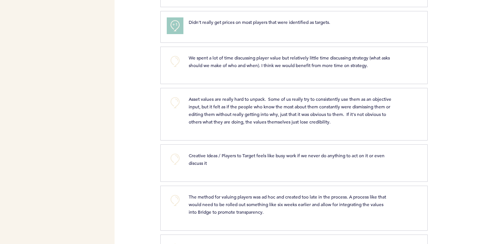
scroll to position [3175, 0]
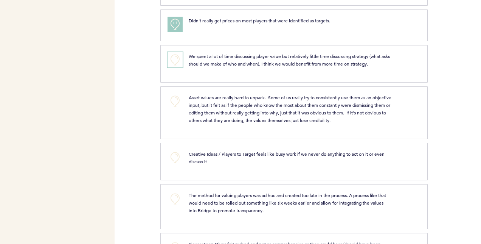
click at [178, 52] on button "+0" at bounding box center [175, 59] width 15 height 15
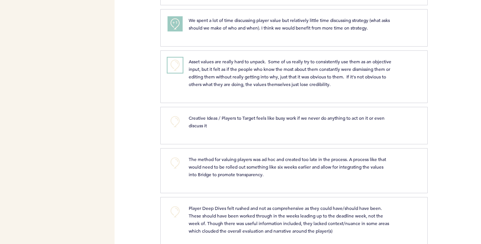
click at [179, 58] on button "+0" at bounding box center [175, 65] width 15 height 15
click at [179, 58] on button "+1" at bounding box center [175, 65] width 15 height 15
click at [170, 114] on button "+0" at bounding box center [175, 121] width 15 height 15
click at [170, 114] on button "+1" at bounding box center [175, 121] width 15 height 15
click at [173, 117] on span "+1" at bounding box center [175, 121] width 5 height 8
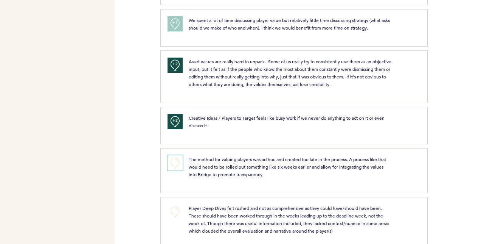
click at [173, 155] on button "+0" at bounding box center [175, 162] width 15 height 15
click at [173, 158] on span "+1" at bounding box center [175, 162] width 5 height 8
click at [173, 204] on button "+0" at bounding box center [175, 211] width 15 height 15
click at [173, 204] on button "+1" at bounding box center [175, 211] width 15 height 15
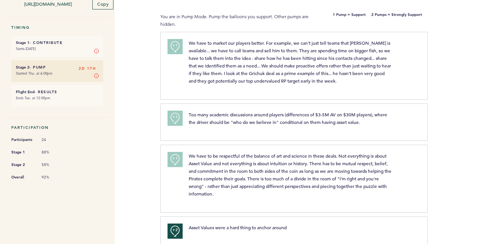
scroll to position [0, 0]
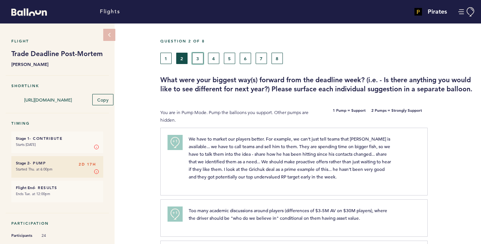
click at [196, 57] on button "3" at bounding box center [197, 58] width 11 height 11
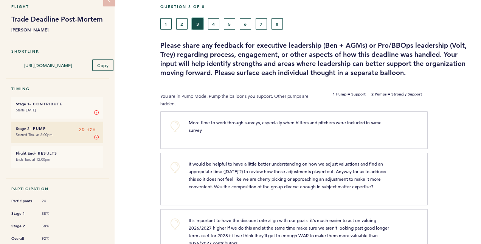
scroll to position [104, 0]
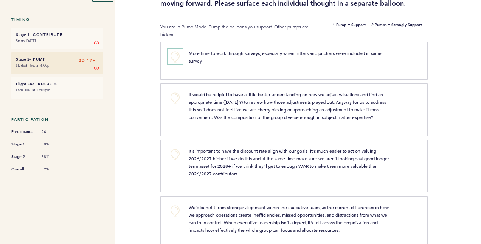
click at [173, 49] on button "+0" at bounding box center [175, 56] width 15 height 15
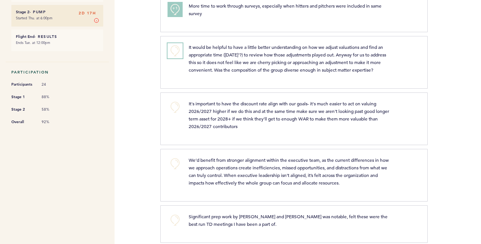
click at [170, 47] on button "+0" at bounding box center [175, 50] width 15 height 15
click at [170, 47] on button "+1" at bounding box center [175, 50] width 15 height 15
click at [173, 46] on span "+1" at bounding box center [175, 50] width 5 height 8
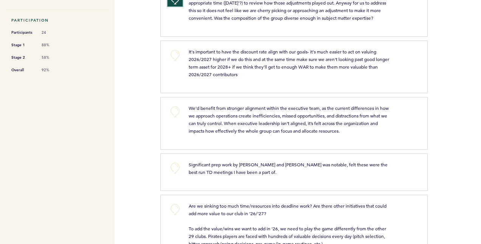
scroll to position [203, 0]
click at [174, 58] on button "+0" at bounding box center [175, 54] width 15 height 15
click at [174, 58] on button "+1" at bounding box center [175, 54] width 15 height 15
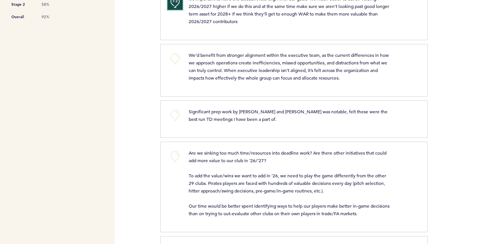
scroll to position [257, 0]
click at [181, 56] on button "+0" at bounding box center [175, 57] width 15 height 15
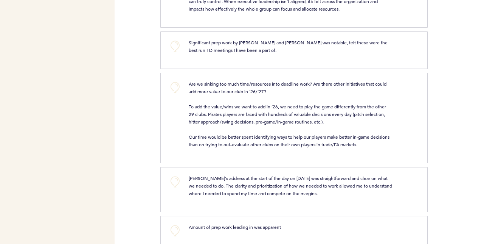
scroll to position [273, 0]
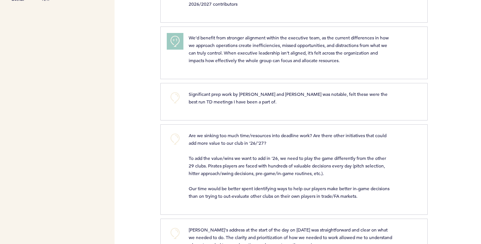
click at [174, 40] on span "+1" at bounding box center [175, 40] width 5 height 8
click at [174, 40] on span "+2" at bounding box center [175, 40] width 5 height 8
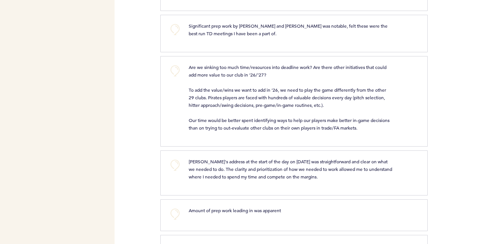
scroll to position [341, 0]
click at [176, 30] on button "+0" at bounding box center [175, 29] width 15 height 15
click at [176, 30] on span "+1" at bounding box center [175, 29] width 5 height 8
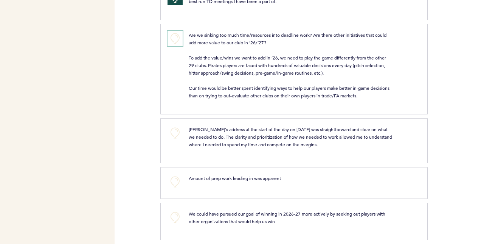
click at [175, 38] on button "+0" at bounding box center [175, 38] width 15 height 15
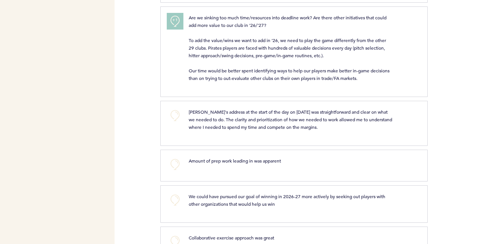
scroll to position [390, 0]
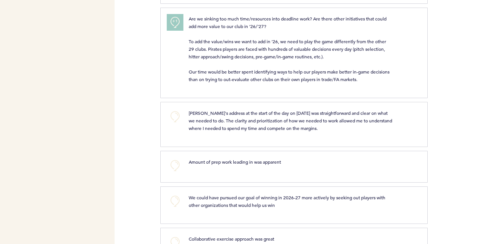
click at [169, 24] on button "+1" at bounding box center [175, 22] width 15 height 15
click at [169, 24] on button "+2" at bounding box center [175, 22] width 15 height 15
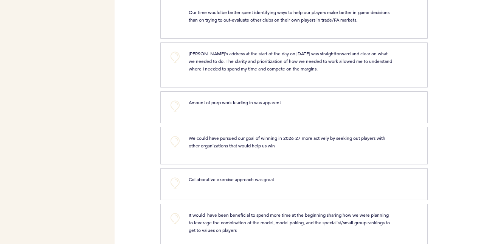
scroll to position [450, 0]
click at [179, 54] on button "+0" at bounding box center [175, 56] width 15 height 15
click at [179, 54] on button "+1" at bounding box center [175, 56] width 15 height 15
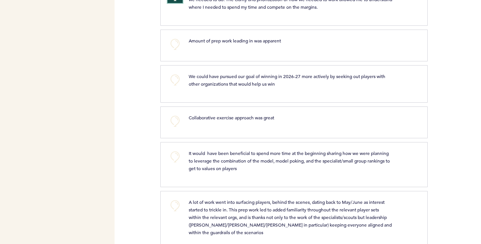
scroll to position [511, 0]
click at [173, 45] on button "+0" at bounding box center [175, 43] width 15 height 15
click at [173, 45] on button "+1" at bounding box center [175, 43] width 15 height 15
click at [176, 74] on button "+0" at bounding box center [175, 79] width 15 height 15
click at [176, 75] on span "+1" at bounding box center [175, 79] width 5 height 8
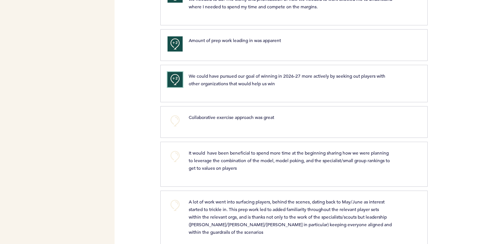
click at [176, 78] on span "+2" at bounding box center [175, 79] width 5 height 8
click at [176, 78] on button "+0" at bounding box center [175, 79] width 15 height 15
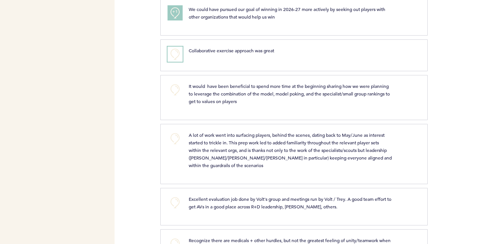
click at [176, 54] on button "+0" at bounding box center [175, 54] width 15 height 15
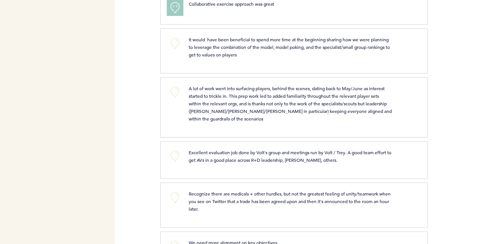
scroll to position [625, 0]
click at [174, 35] on button "+0" at bounding box center [175, 42] width 15 height 15
click at [174, 38] on span "+1" at bounding box center [175, 42] width 5 height 8
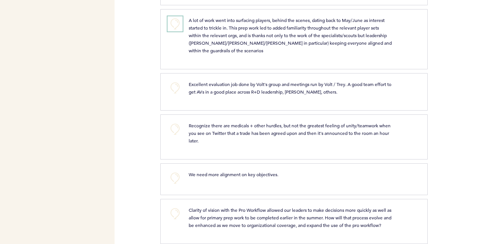
click at [168, 16] on button "+0" at bounding box center [175, 23] width 15 height 15
click at [168, 16] on button "+1" at bounding box center [175, 23] width 15 height 15
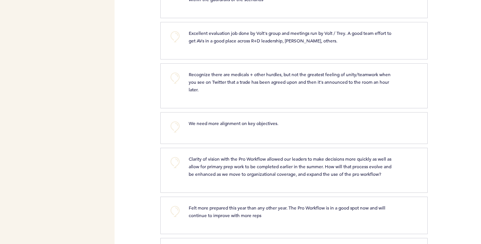
scroll to position [744, 0]
click at [171, 33] on button "+0" at bounding box center [175, 36] width 15 height 15
click at [171, 33] on button "+1" at bounding box center [175, 36] width 15 height 15
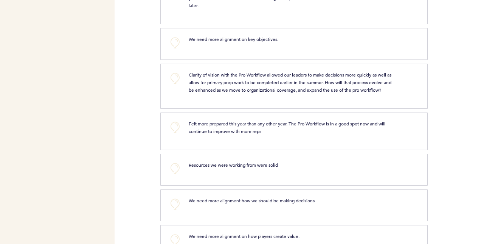
scroll to position [854, 0]
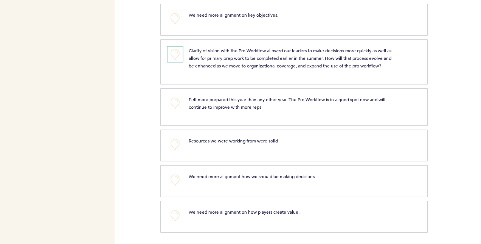
click at [171, 47] on button "+0" at bounding box center [175, 54] width 15 height 15
click at [171, 47] on button "+1" at bounding box center [175, 54] width 15 height 15
click at [173, 49] on span "+1" at bounding box center [175, 53] width 5 height 8
click at [178, 107] on button "+0" at bounding box center [175, 102] width 15 height 15
click at [178, 107] on button "+1" at bounding box center [175, 102] width 15 height 15
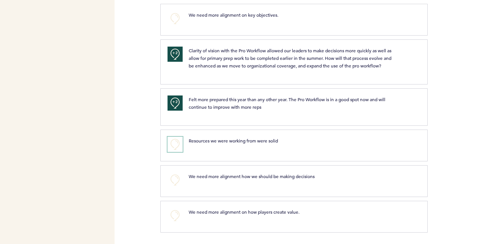
click at [171, 146] on button "+0" at bounding box center [175, 144] width 15 height 15
click at [171, 146] on button "+1" at bounding box center [175, 144] width 15 height 15
click at [171, 146] on button "+2" at bounding box center [175, 144] width 15 height 15
click at [171, 146] on button "+0" at bounding box center [175, 144] width 15 height 15
click at [174, 177] on button "+0" at bounding box center [175, 179] width 15 height 15
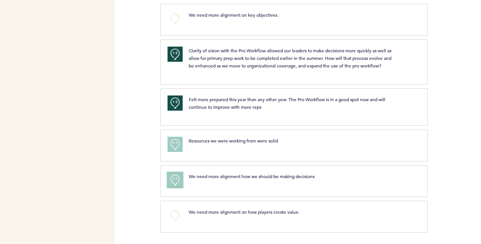
click at [174, 177] on span "+1" at bounding box center [175, 179] width 5 height 8
click at [170, 213] on button "+0" at bounding box center [175, 215] width 15 height 15
click at [170, 213] on button "+1" at bounding box center [175, 215] width 15 height 15
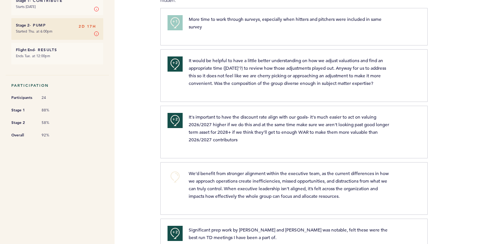
scroll to position [0, 0]
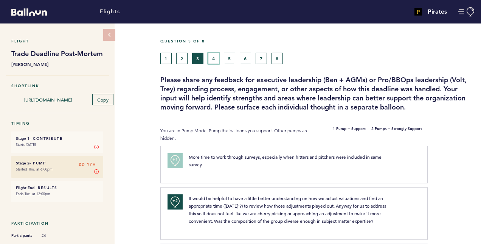
click at [216, 59] on button "4" at bounding box center [213, 58] width 11 height 11
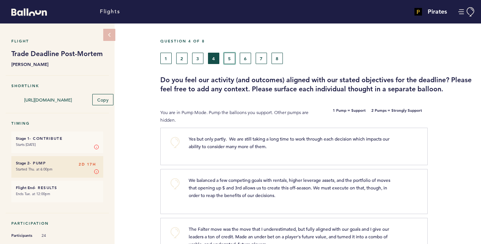
click at [234, 54] on button "5" at bounding box center [229, 58] width 11 height 11
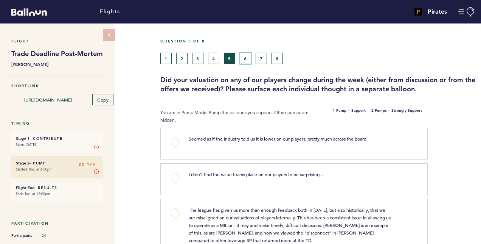
click at [244, 59] on button "6" at bounding box center [245, 58] width 11 height 11
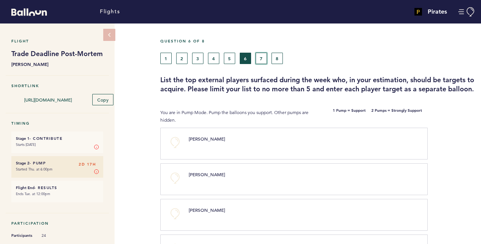
click at [260, 58] on button "7" at bounding box center [261, 58] width 11 height 11
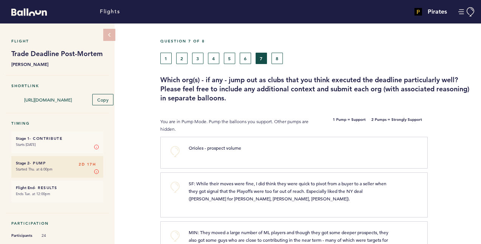
click at [270, 59] on div "1 2 3 4 5 6 7 8" at bounding box center [276, 58] width 233 height 11
click at [275, 58] on button "8" at bounding box center [277, 58] width 11 height 11
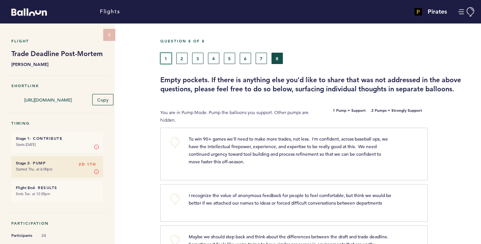
click at [167, 53] on button "1" at bounding box center [165, 58] width 11 height 11
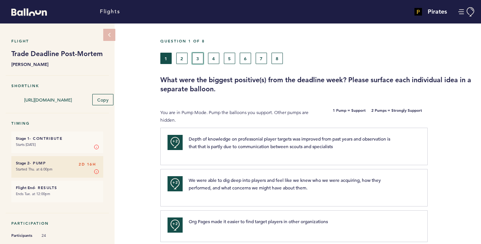
click at [202, 55] on button "3" at bounding box center [197, 58] width 11 height 11
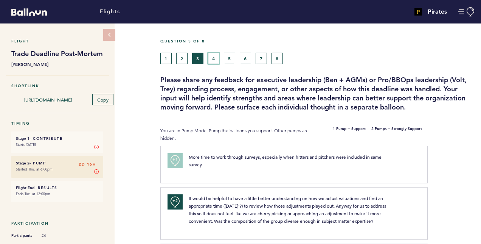
click at [216, 55] on button "4" at bounding box center [213, 58] width 11 height 11
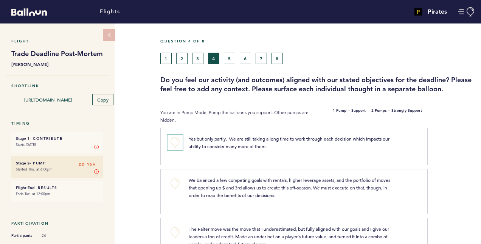
click at [178, 145] on button "+0" at bounding box center [175, 142] width 15 height 15
click at [181, 140] on button "+1" at bounding box center [175, 142] width 15 height 15
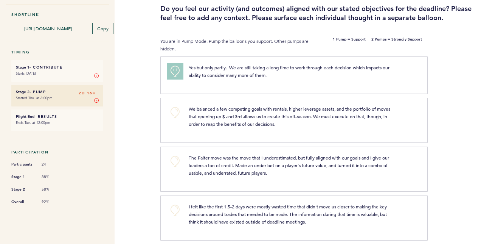
click at [173, 70] on span "+1" at bounding box center [175, 70] width 5 height 8
click at [174, 70] on button "+0" at bounding box center [175, 71] width 15 height 15
click at [174, 70] on span "+1" at bounding box center [175, 70] width 5 height 8
click at [174, 70] on span "+2" at bounding box center [175, 70] width 5 height 8
click at [174, 70] on button "+0" at bounding box center [175, 71] width 15 height 15
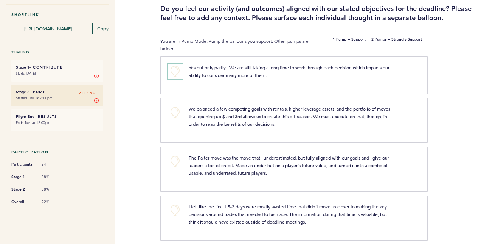
click at [0, 0] on span "+0" at bounding box center [0, 0] width 0 height 0
click at [174, 70] on span "+2" at bounding box center [175, 70] width 5 height 8
click at [174, 70] on button "+0" at bounding box center [175, 71] width 15 height 15
click at [174, 70] on span "+1" at bounding box center [175, 70] width 5 height 8
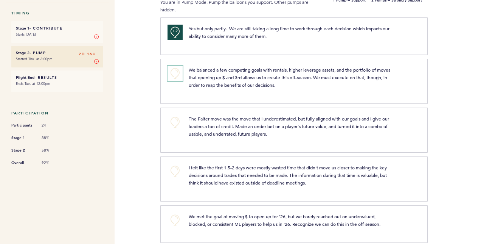
click at [174, 76] on button "+0" at bounding box center [175, 73] width 15 height 15
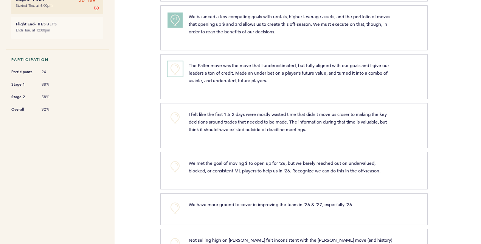
click at [176, 69] on button "+0" at bounding box center [175, 68] width 15 height 15
click at [176, 69] on span "+1" at bounding box center [175, 68] width 5 height 8
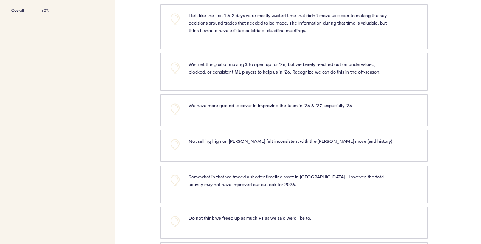
scroll to position [263, 0]
click at [171, 12] on button "+0" at bounding box center [175, 18] width 15 height 15
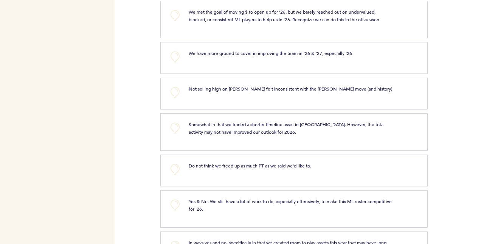
scroll to position [270, 0]
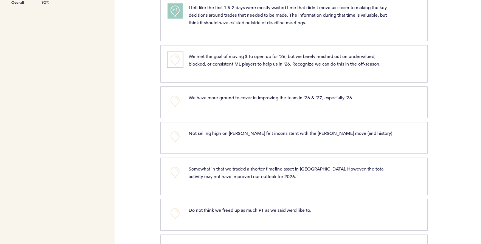
click at [180, 64] on button "+0" at bounding box center [175, 59] width 15 height 15
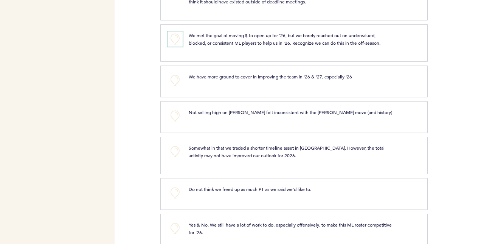
scroll to position [292, 0]
click at [170, 36] on button "+0" at bounding box center [175, 38] width 15 height 15
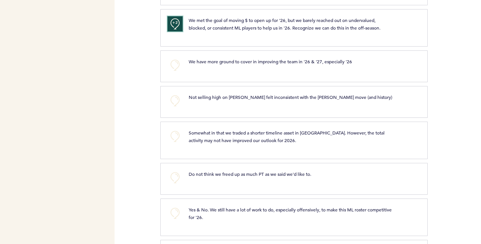
scroll to position [302, 0]
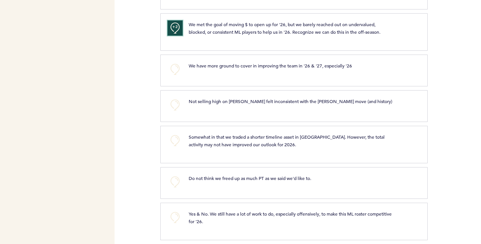
click at [173, 25] on span "+2" at bounding box center [175, 27] width 5 height 8
click at [173, 25] on button "+0" at bounding box center [175, 27] width 15 height 15
click at [173, 73] on button "+0" at bounding box center [175, 69] width 15 height 15
click at [173, 73] on button "+1" at bounding box center [175, 69] width 15 height 15
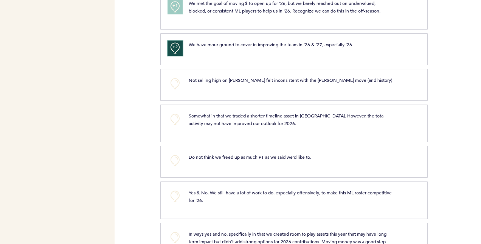
scroll to position [324, 0]
click at [175, 83] on button "+0" at bounding box center [175, 83] width 15 height 15
click at [175, 83] on span "+1" at bounding box center [175, 82] width 5 height 8
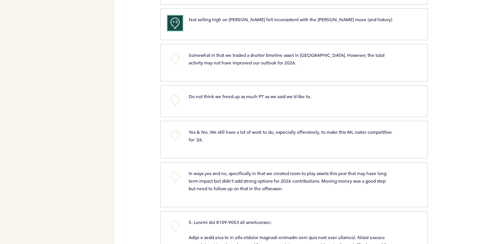
scroll to position [384, 0]
click at [181, 55] on button "+0" at bounding box center [175, 58] width 15 height 15
click at [181, 55] on button "+1" at bounding box center [175, 58] width 15 height 15
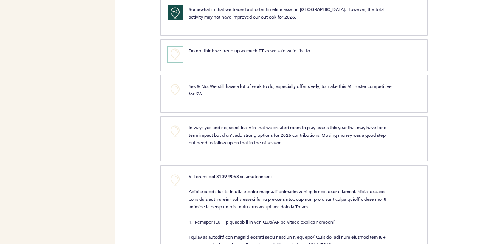
click at [177, 47] on button "+0" at bounding box center [175, 54] width 15 height 15
click at [177, 49] on span "+1" at bounding box center [175, 53] width 5 height 8
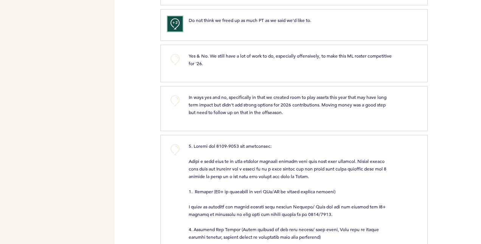
scroll to position [460, 0]
click at [176, 62] on button "+0" at bounding box center [175, 58] width 15 height 15
click at [176, 62] on button "+1" at bounding box center [175, 58] width 15 height 15
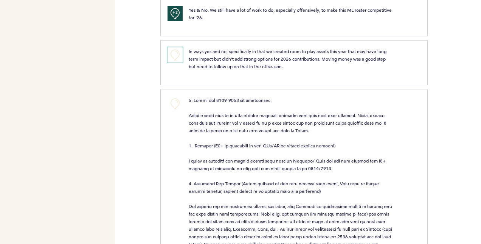
click at [178, 53] on button "+0" at bounding box center [175, 54] width 15 height 15
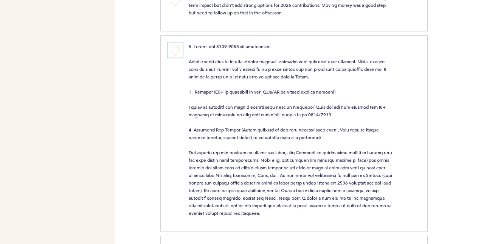
click at [170, 49] on button "+0" at bounding box center [175, 49] width 15 height 15
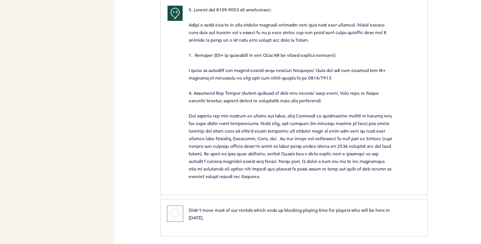
click at [169, 210] on button "+0" at bounding box center [175, 213] width 15 height 15
click at [169, 210] on button "+1" at bounding box center [175, 213] width 15 height 15
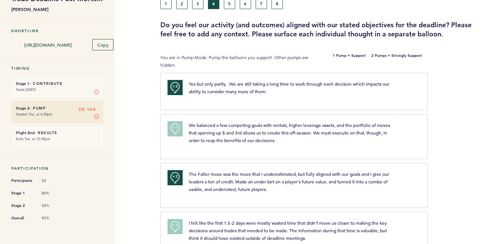
scroll to position [0, 0]
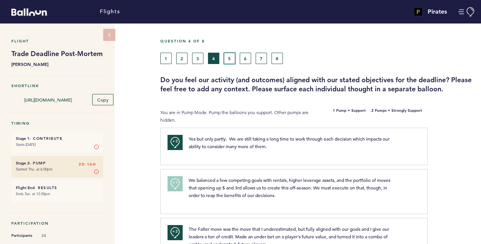
click at [232, 54] on button "5" at bounding box center [229, 58] width 11 height 11
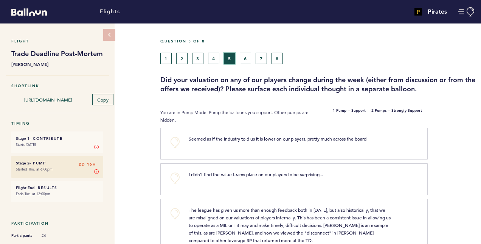
scroll to position [76, 0]
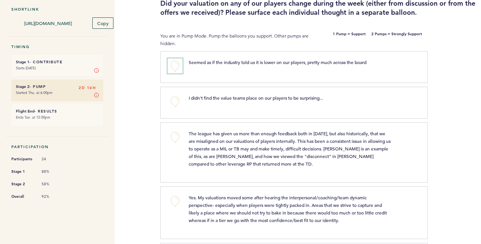
click at [181, 64] on button "+0" at bounding box center [175, 65] width 15 height 15
click at [181, 64] on button "+1" at bounding box center [175, 65] width 15 height 15
click at [181, 64] on button "+0" at bounding box center [175, 65] width 15 height 15
click at [181, 64] on button "+1" at bounding box center [175, 65] width 15 height 15
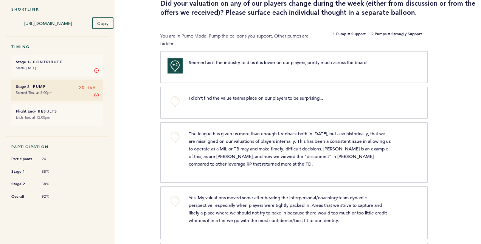
click at [177, 113] on div "+0 I didn't find the value teams place on our players to be surprising... clear…" at bounding box center [294, 103] width 268 height 32
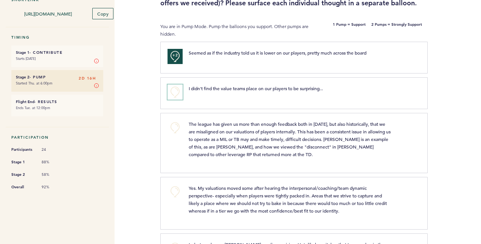
click at [177, 96] on button "+0" at bounding box center [175, 91] width 15 height 15
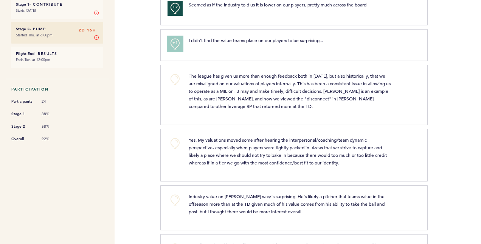
scroll to position [134, 0]
click at [178, 88] on div "+0" at bounding box center [172, 94] width 21 height 44
click at [173, 78] on button "+0" at bounding box center [175, 79] width 15 height 15
click at [173, 78] on span "+1" at bounding box center [175, 79] width 5 height 8
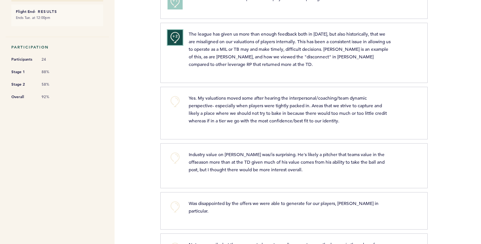
scroll to position [217, 0]
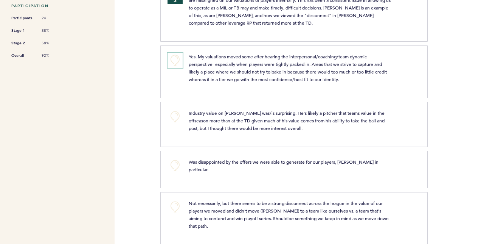
click at [178, 59] on button "+0" at bounding box center [175, 60] width 15 height 15
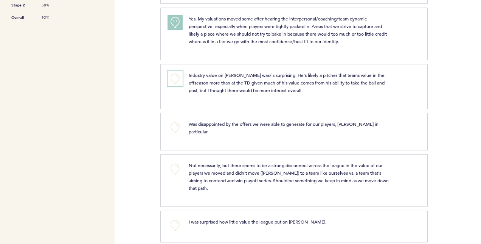
click at [174, 74] on button "+0" at bounding box center [175, 78] width 15 height 15
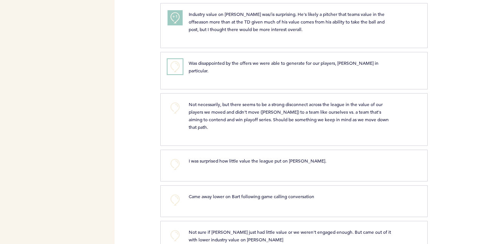
click at [176, 59] on button "+0" at bounding box center [175, 66] width 15 height 15
click at [176, 59] on button "+1" at bounding box center [175, 66] width 15 height 15
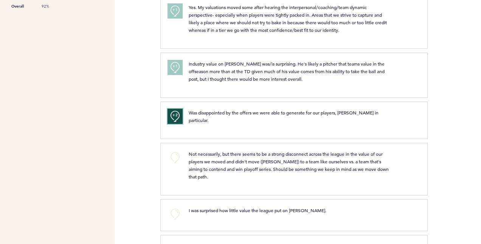
scroll to position [267, 0]
click at [169, 116] on button "+2" at bounding box center [175, 115] width 15 height 15
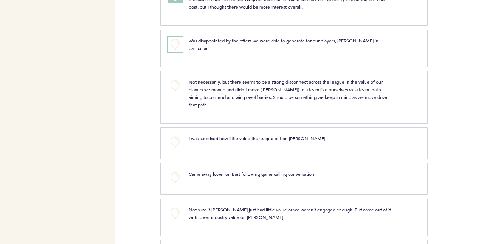
scroll to position [339, 0]
click at [174, 78] on button "+0" at bounding box center [175, 85] width 15 height 15
click at [174, 80] on span "+1" at bounding box center [175, 84] width 5 height 8
click at [176, 42] on button "+0" at bounding box center [175, 43] width 15 height 15
click at [176, 42] on span "+1" at bounding box center [175, 43] width 5 height 8
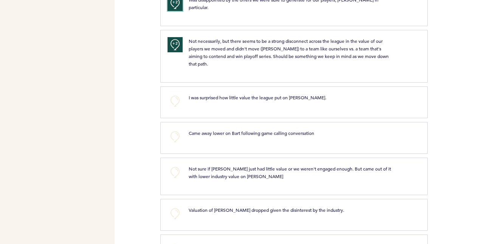
scroll to position [421, 0]
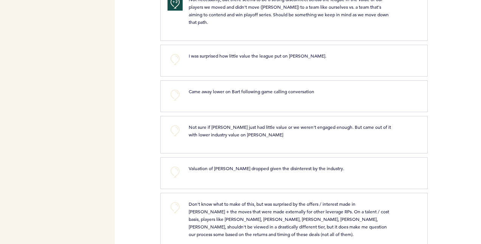
click at [175, 97] on div "+0 Came away lower on [PERSON_NAME] following game calling conversation clear s…" at bounding box center [294, 96] width 268 height 32
click at [177, 87] on button "+0" at bounding box center [175, 94] width 15 height 15
click at [0, 0] on span "+0" at bounding box center [0, 0] width 0 height 0
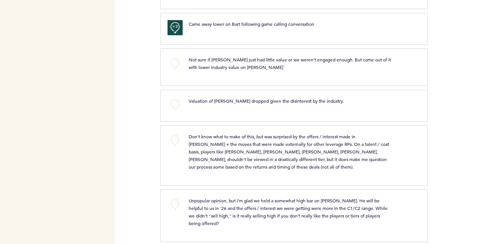
click at [176, 66] on div "+0" at bounding box center [172, 66] width 21 height 21
click at [177, 58] on button "+0" at bounding box center [175, 63] width 15 height 15
click at [176, 100] on button "+0" at bounding box center [175, 104] width 15 height 15
click at [178, 132] on button "+0" at bounding box center [175, 139] width 15 height 15
click at [178, 132] on button "+1" at bounding box center [175, 139] width 15 height 15
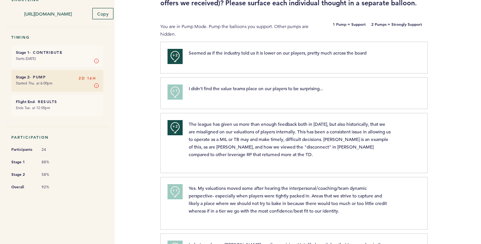
scroll to position [0, 0]
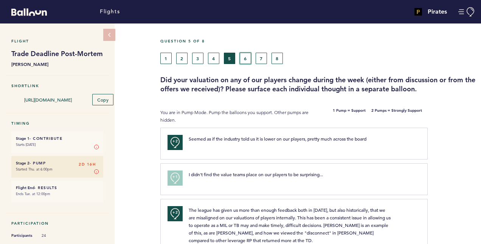
click at [249, 55] on button "6" at bounding box center [245, 58] width 11 height 11
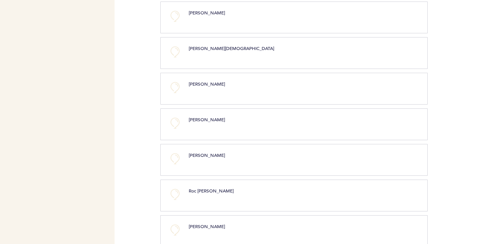
scroll to position [818, 0]
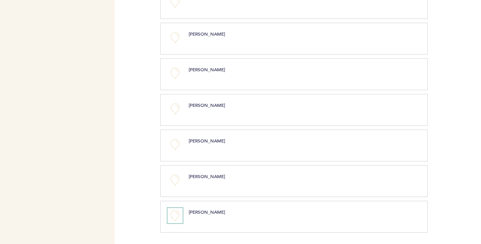
click at [175, 216] on button "+0" at bounding box center [175, 215] width 15 height 15
click at [174, 176] on button "+0" at bounding box center [175, 179] width 15 height 15
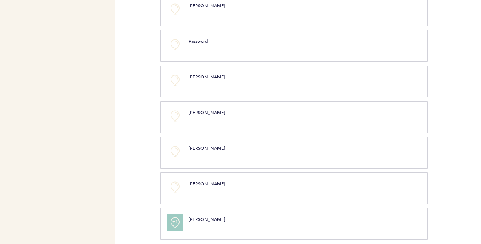
scroll to position [772, 0]
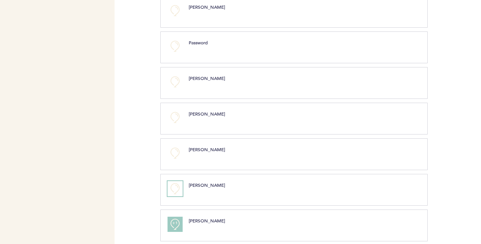
click at [173, 190] on button "+0" at bounding box center [175, 188] width 15 height 15
click at [173, 155] on button "+0" at bounding box center [175, 152] width 15 height 15
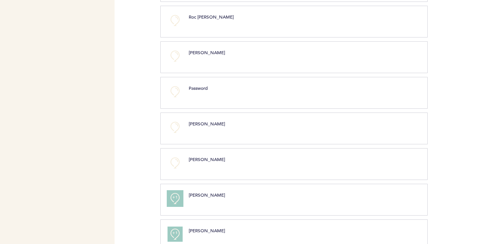
scroll to position [726, 0]
click at [173, 167] on button "+0" at bounding box center [175, 163] width 15 height 15
click at [173, 166] on span "+1" at bounding box center [175, 163] width 5 height 8
click at [173, 166] on span "+2" at bounding box center [175, 163] width 5 height 8
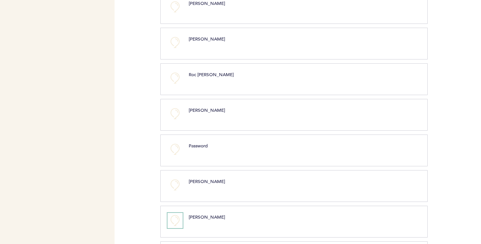
scroll to position [667, 0]
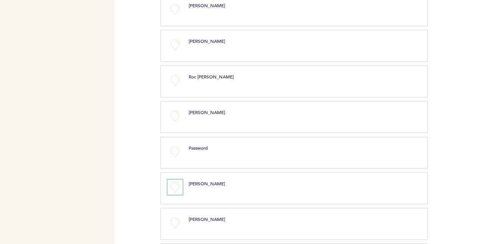
click at [177, 192] on button "+0" at bounding box center [175, 186] width 15 height 15
click at [177, 192] on button "+0" at bounding box center [175, 187] width 15 height 15
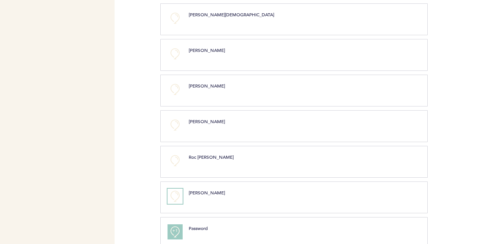
click at [176, 195] on button "+0" at bounding box center [175, 195] width 15 height 15
click at [175, 168] on button "+0" at bounding box center [175, 160] width 15 height 15
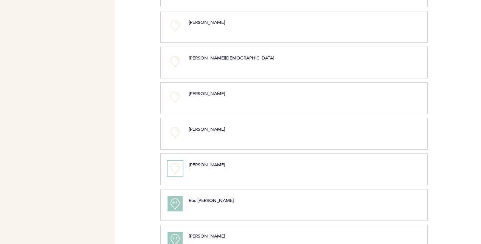
click at [175, 170] on button "+0" at bounding box center [175, 167] width 15 height 15
click at [175, 170] on span "+1" at bounding box center [175, 167] width 5 height 8
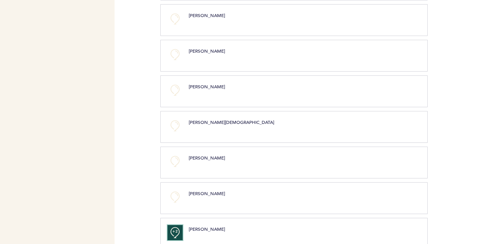
scroll to position [503, 0]
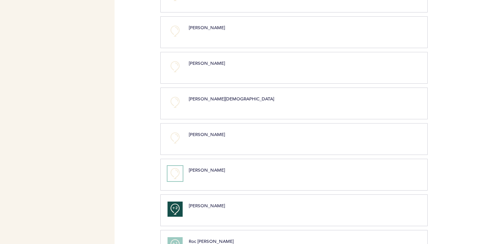
click at [176, 181] on button "+0" at bounding box center [175, 173] width 15 height 15
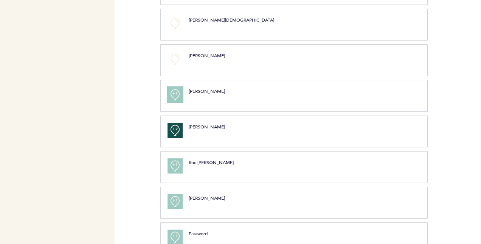
scroll to position [580, 0]
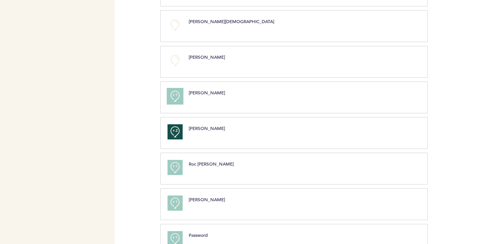
click at [175, 104] on button "+1" at bounding box center [175, 96] width 15 height 15
click at [175, 104] on button "+2" at bounding box center [175, 96] width 15 height 15
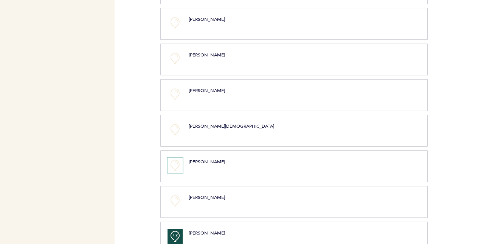
click at [173, 173] on button "+0" at bounding box center [175, 164] width 15 height 15
click at [173, 173] on button "+1" at bounding box center [175, 164] width 15 height 15
click at [173, 137] on button "+0" at bounding box center [175, 129] width 15 height 15
click at [173, 137] on button "+1" at bounding box center [175, 129] width 15 height 15
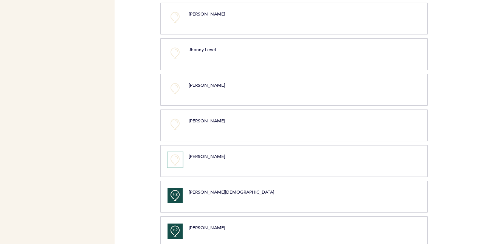
click at [174, 167] on button "+0" at bounding box center [175, 159] width 15 height 15
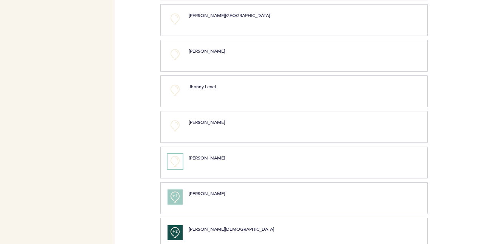
click at [174, 167] on button "+0" at bounding box center [175, 161] width 15 height 15
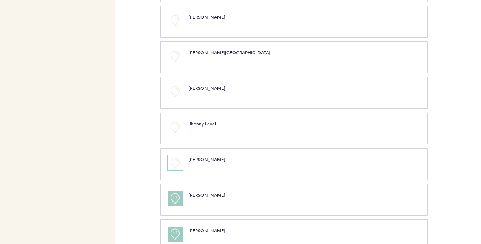
click at [174, 167] on button "+0" at bounding box center [175, 162] width 15 height 15
click at [174, 165] on span "+1" at bounding box center [175, 162] width 5 height 8
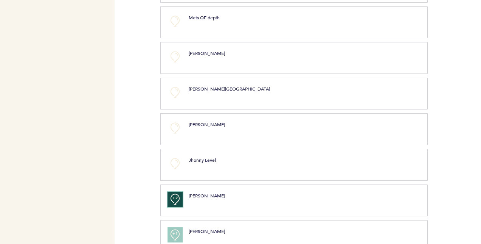
scroll to position [295, 0]
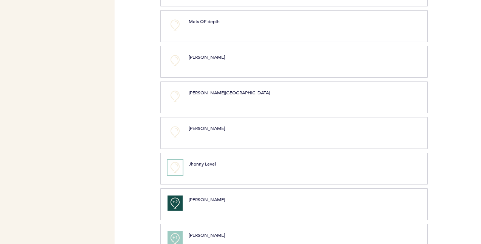
click at [174, 167] on button "+0" at bounding box center [175, 167] width 15 height 15
click at [174, 167] on button "+1" at bounding box center [175, 167] width 15 height 15
click at [174, 167] on button "+2" at bounding box center [175, 167] width 15 height 15
click at [174, 167] on button "+0" at bounding box center [175, 167] width 15 height 15
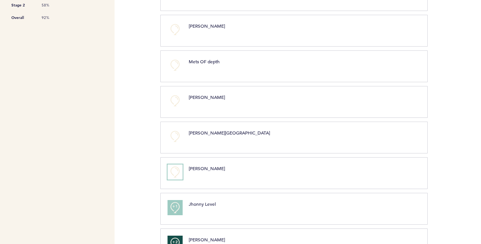
click at [173, 179] on button "+0" at bounding box center [175, 171] width 15 height 15
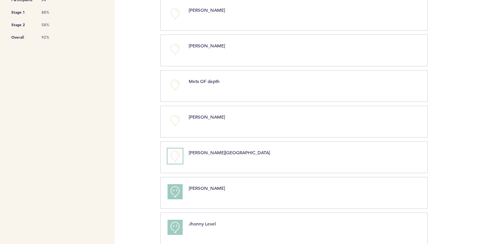
click at [173, 163] on button "+0" at bounding box center [175, 155] width 15 height 15
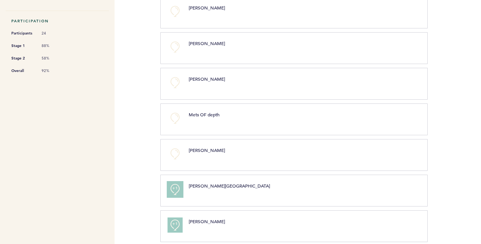
scroll to position [201, 0]
click at [173, 162] on button "+0" at bounding box center [175, 154] width 15 height 15
click at [173, 162] on button "+1" at bounding box center [175, 154] width 15 height 15
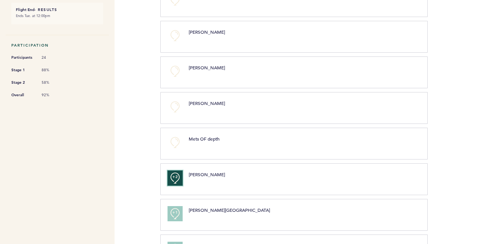
scroll to position [178, 0]
click at [176, 150] on button "+0" at bounding box center [175, 142] width 15 height 15
click at [176, 145] on span "+1" at bounding box center [175, 141] width 5 height 8
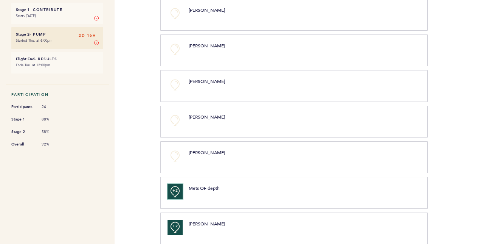
scroll to position [129, 0]
click at [174, 160] on button "+0" at bounding box center [175, 155] width 15 height 15
click at [176, 125] on button "+0" at bounding box center [175, 120] width 15 height 15
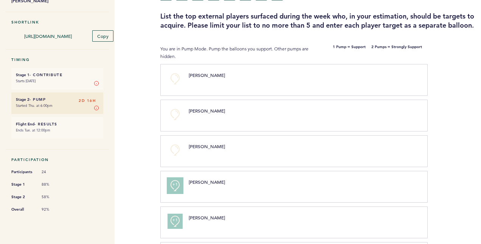
scroll to position [62, 0]
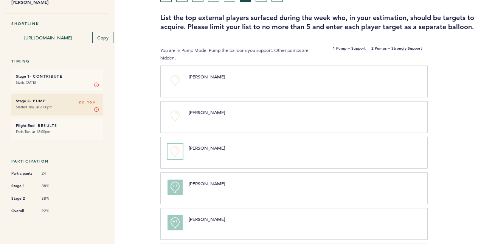
click at [175, 157] on button "+0" at bounding box center [175, 151] width 15 height 15
click at [173, 123] on button "+0" at bounding box center [175, 115] width 15 height 15
click at [174, 88] on button "+0" at bounding box center [175, 80] width 15 height 15
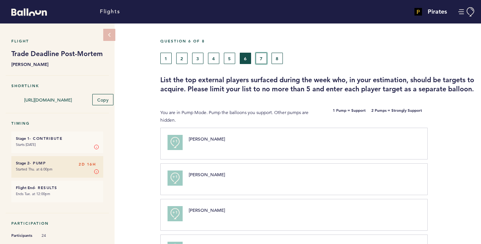
click at [262, 53] on button "7" at bounding box center [261, 58] width 11 height 11
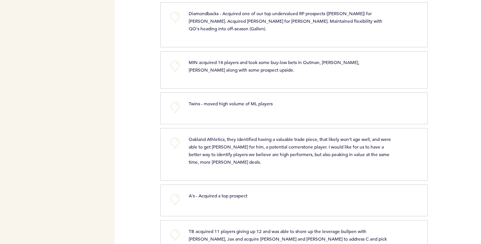
scroll to position [360, 0]
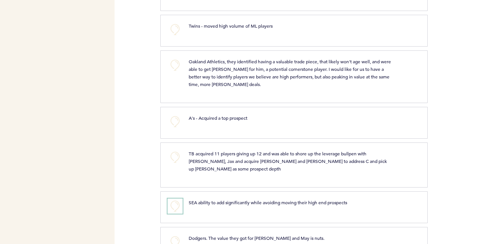
click at [173, 198] on button "+0" at bounding box center [175, 205] width 15 height 15
click at [173, 201] on span "+1" at bounding box center [175, 205] width 5 height 8
click at [172, 234] on button "+0" at bounding box center [175, 241] width 15 height 15
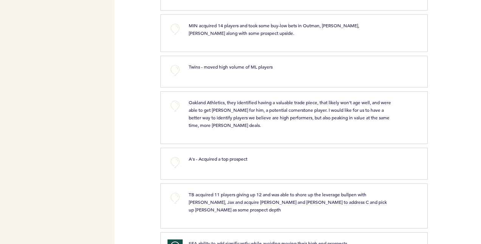
scroll to position [319, 0]
click at [180, 191] on button "+0" at bounding box center [175, 198] width 15 height 15
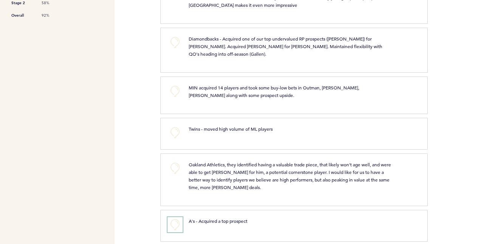
click at [179, 217] on button "+0" at bounding box center [175, 224] width 15 height 15
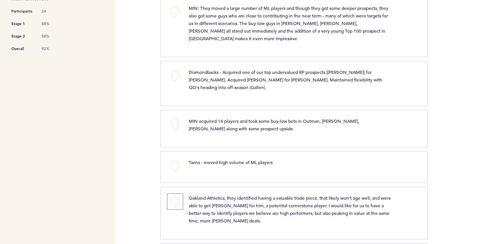
click at [177, 194] on button "+0" at bounding box center [175, 201] width 15 height 15
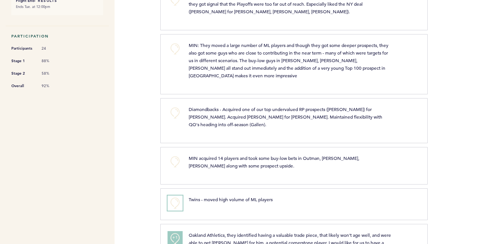
click at [177, 195] on button "+0" at bounding box center [175, 202] width 15 height 15
click at [177, 198] on span "+1" at bounding box center [175, 202] width 5 height 8
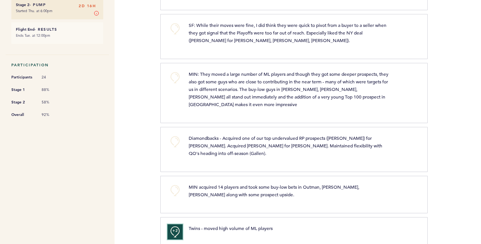
scroll to position [156, 0]
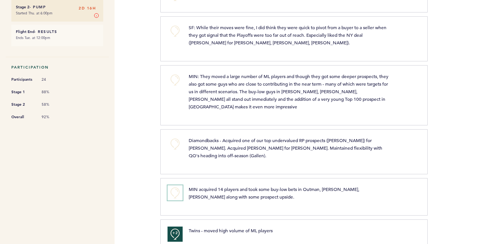
click at [172, 185] on button "+0" at bounding box center [175, 192] width 15 height 15
click at [172, 185] on button "+1" at bounding box center [175, 192] width 15 height 15
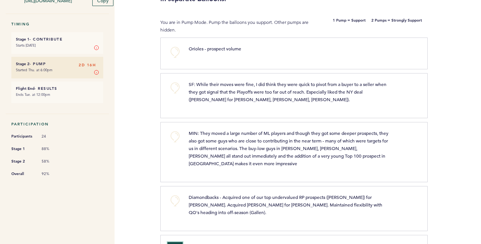
scroll to position [98, 0]
click at [169, 194] on button "+0" at bounding box center [175, 201] width 15 height 15
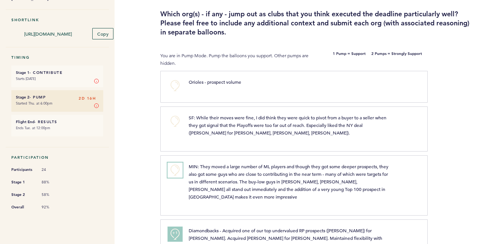
click at [180, 172] on button "+0" at bounding box center [175, 169] width 15 height 15
click at [180, 172] on button "+1" at bounding box center [175, 169] width 15 height 15
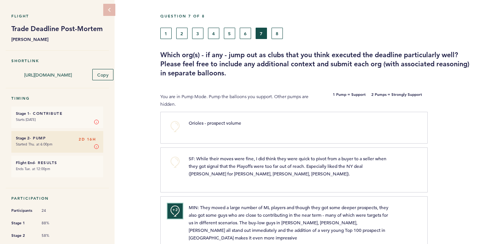
scroll to position [24, 0]
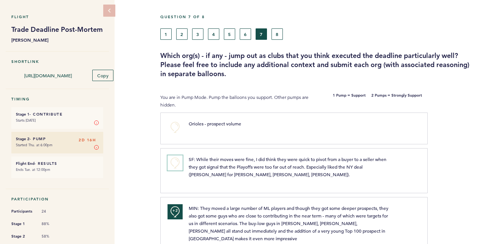
click at [176, 164] on button "+0" at bounding box center [175, 162] width 15 height 15
click at [176, 164] on span "+1" at bounding box center [175, 162] width 5 height 8
click at [178, 126] on button "+0" at bounding box center [175, 127] width 15 height 15
click at [278, 36] on button "8" at bounding box center [277, 33] width 11 height 11
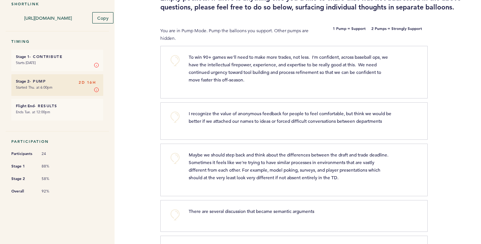
scroll to position [81, 0]
click at [173, 56] on button "+0" at bounding box center [175, 60] width 15 height 15
click at [0, 0] on span "+0" at bounding box center [0, 0] width 0 height 0
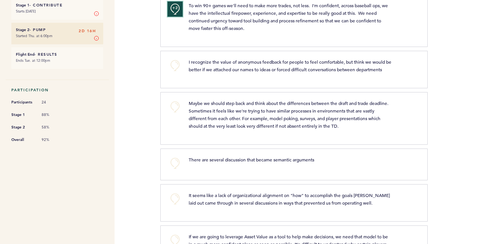
scroll to position [134, 0]
click at [176, 65] on button "+0" at bounding box center [175, 65] width 15 height 15
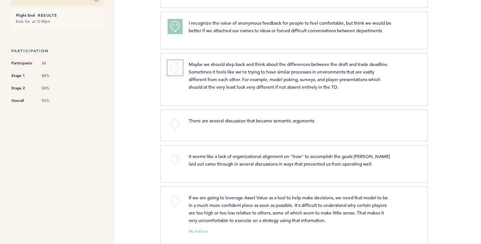
click at [176, 64] on button "+0" at bounding box center [175, 67] width 15 height 15
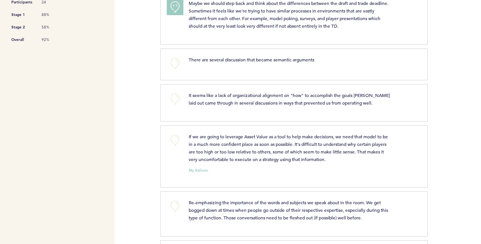
scroll to position [233, 0]
click at [178, 63] on button "+0" at bounding box center [175, 62] width 15 height 15
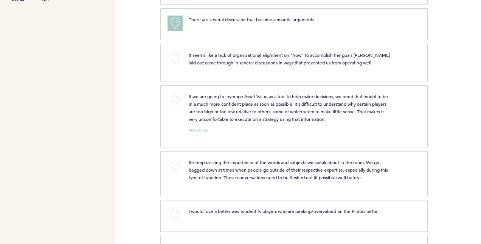
click at [176, 68] on div "+0" at bounding box center [172, 61] width 21 height 21
click at [174, 57] on button "+0" at bounding box center [175, 58] width 15 height 15
click at [176, 95] on button "+0" at bounding box center [175, 99] width 15 height 15
click at [176, 95] on span "+1" at bounding box center [175, 99] width 5 height 8
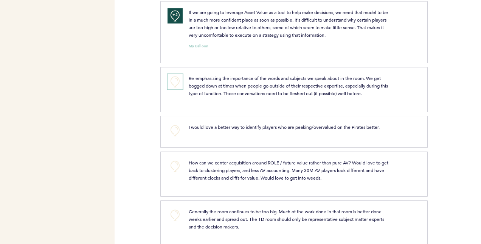
click at [175, 76] on button "+0" at bounding box center [175, 81] width 15 height 15
click at [175, 77] on span "+1" at bounding box center [175, 81] width 5 height 8
click at [175, 77] on span "+2" at bounding box center [175, 81] width 5 height 8
click at [175, 76] on button "+0" at bounding box center [175, 81] width 15 height 15
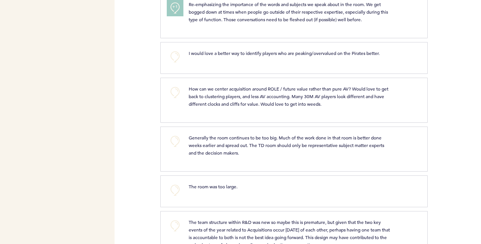
scroll to position [433, 0]
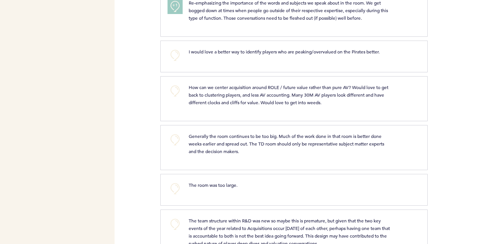
click at [182, 53] on div "+0" at bounding box center [172, 55] width 21 height 15
click at [175, 52] on button "+0" at bounding box center [175, 55] width 15 height 15
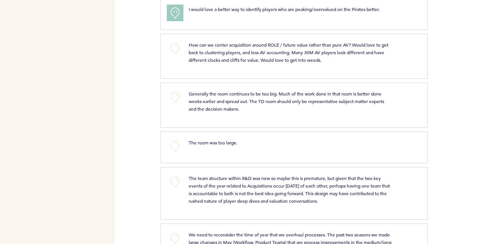
scroll to position [475, 0]
click at [173, 44] on button "+0" at bounding box center [175, 47] width 15 height 15
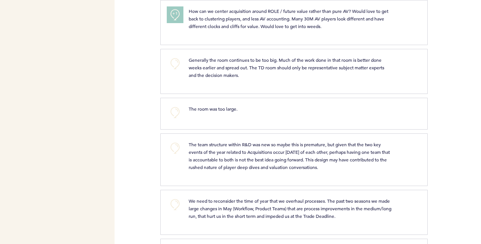
scroll to position [509, 0]
click at [177, 61] on button "+0" at bounding box center [175, 63] width 15 height 15
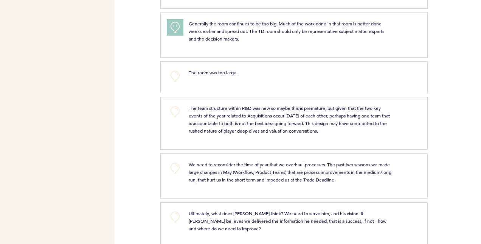
scroll to position [548, 0]
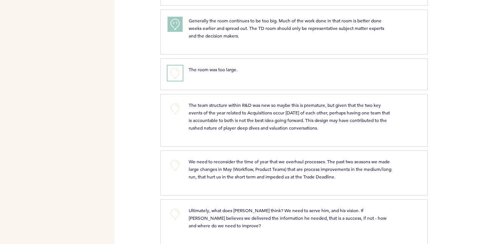
click at [173, 75] on button "+0" at bounding box center [175, 72] width 15 height 15
click at [175, 104] on button "+0" at bounding box center [175, 108] width 15 height 15
click at [175, 104] on span "+1" at bounding box center [175, 108] width 5 height 8
click at [175, 161] on button "+0" at bounding box center [175, 164] width 15 height 15
click at [175, 161] on span "+1" at bounding box center [175, 164] width 5 height 8
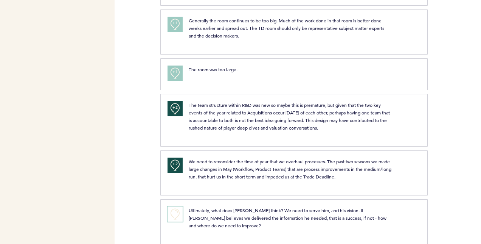
click at [168, 208] on button "+0" at bounding box center [175, 213] width 15 height 15
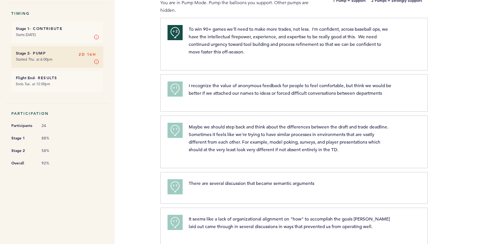
scroll to position [0, 0]
